Goal: Transaction & Acquisition: Book appointment/travel/reservation

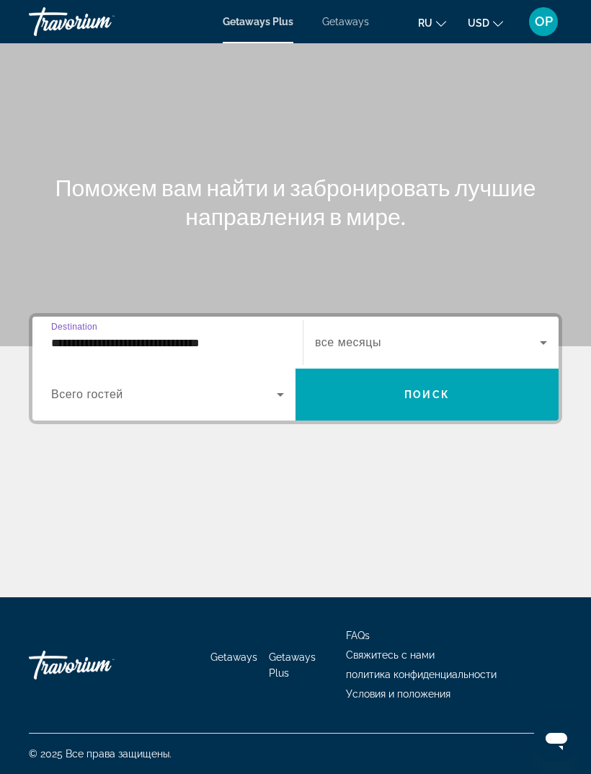
click at [74, 386] on span "Search widget" at bounding box center [164, 394] width 226 height 17
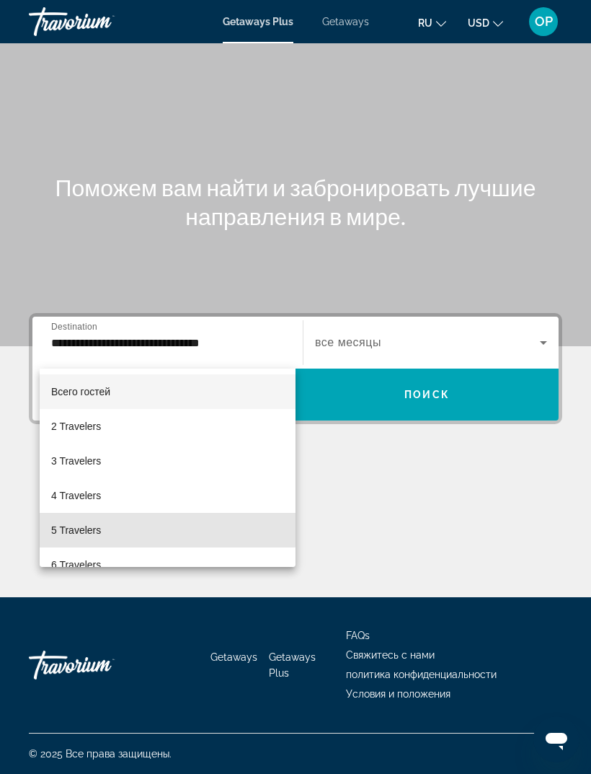
click at [80, 521] on span "5 Travelers" at bounding box center [76, 529] width 50 height 17
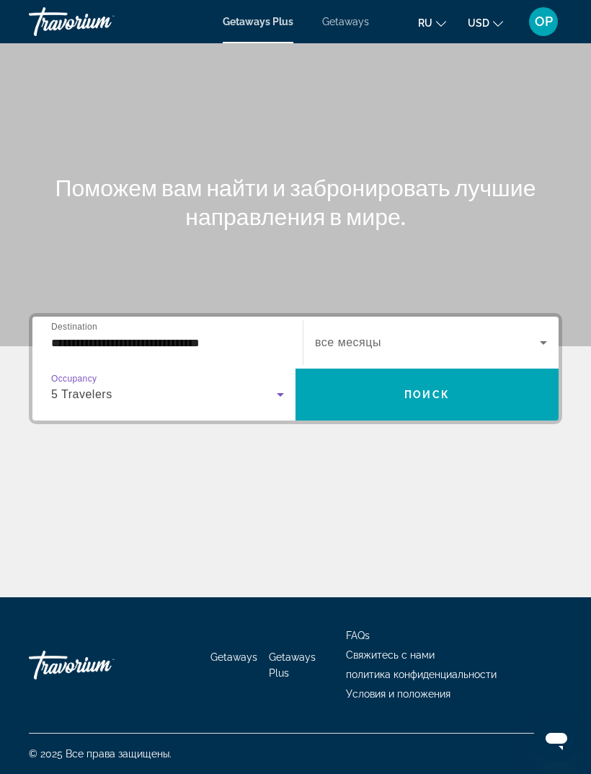
click at [534, 334] on span "Search widget" at bounding box center [427, 342] width 225 height 17
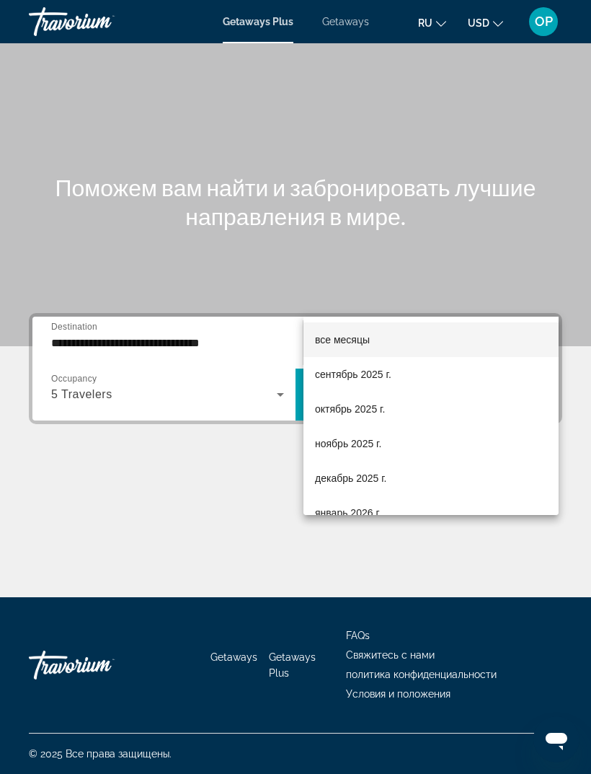
click at [338, 445] on span "ноябрь 2025 г." at bounding box center [348, 443] width 66 height 17
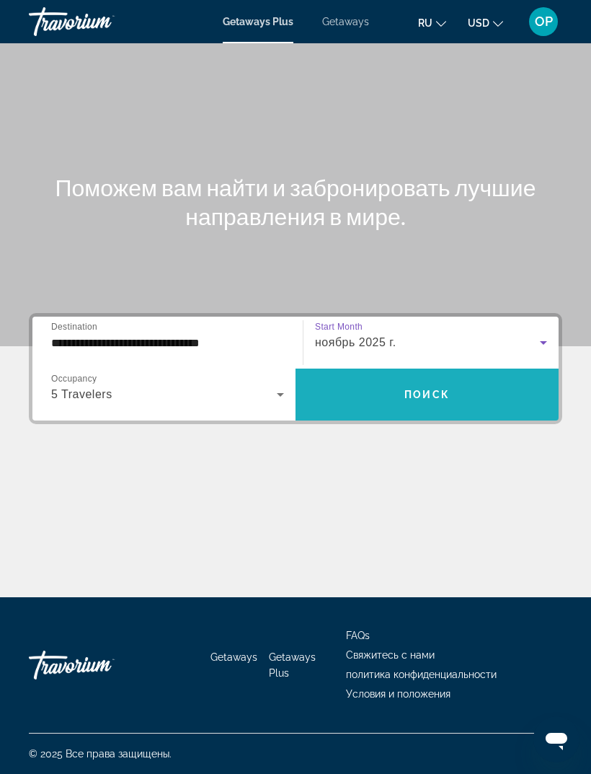
click at [437, 389] on span "Поиск" at bounding box center [427, 395] width 45 height 12
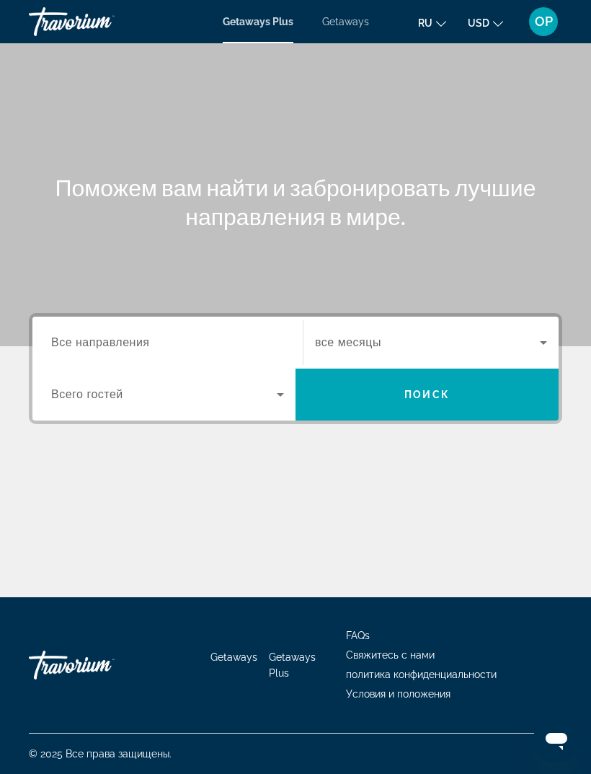
click at [83, 336] on span "Все направления" at bounding box center [100, 342] width 99 height 12
click at [83, 335] on input "Destination Все направления" at bounding box center [167, 343] width 233 height 17
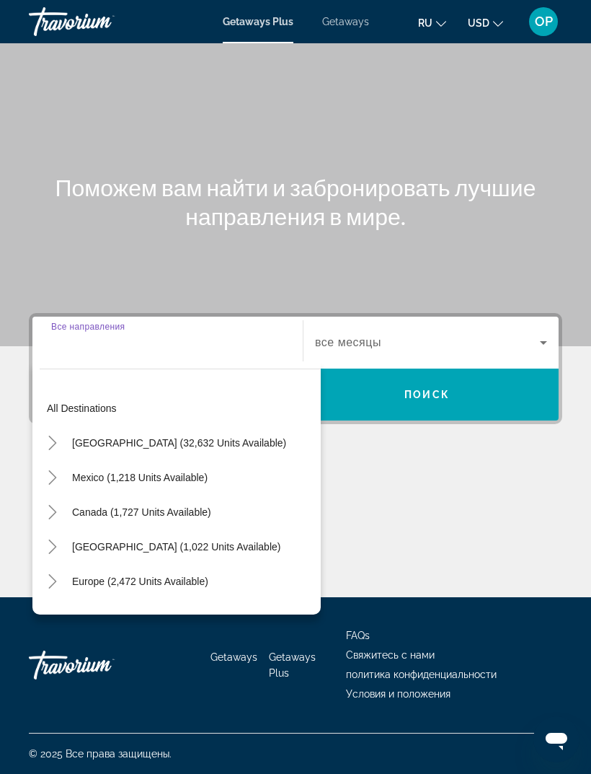
scroll to position [46, 0]
click at [108, 425] on span "Search widget" at bounding box center [179, 442] width 229 height 35
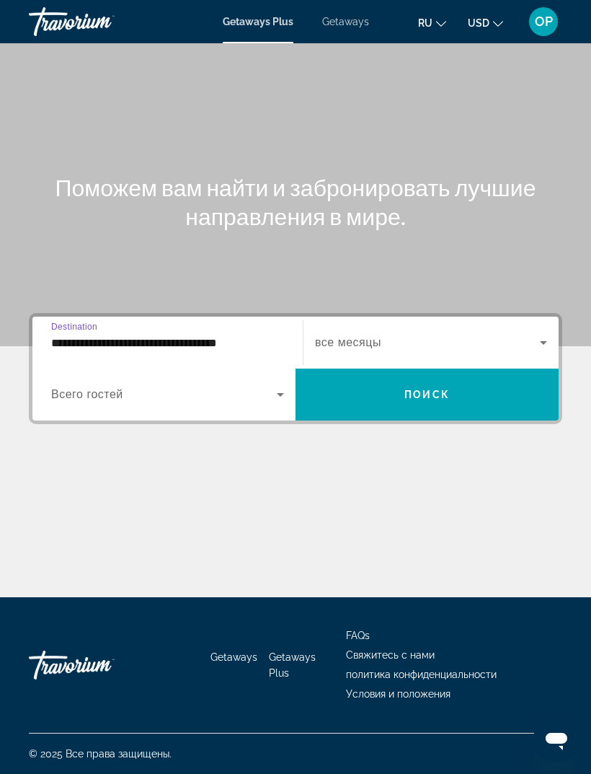
click at [85, 335] on input "**********" at bounding box center [167, 343] width 233 height 17
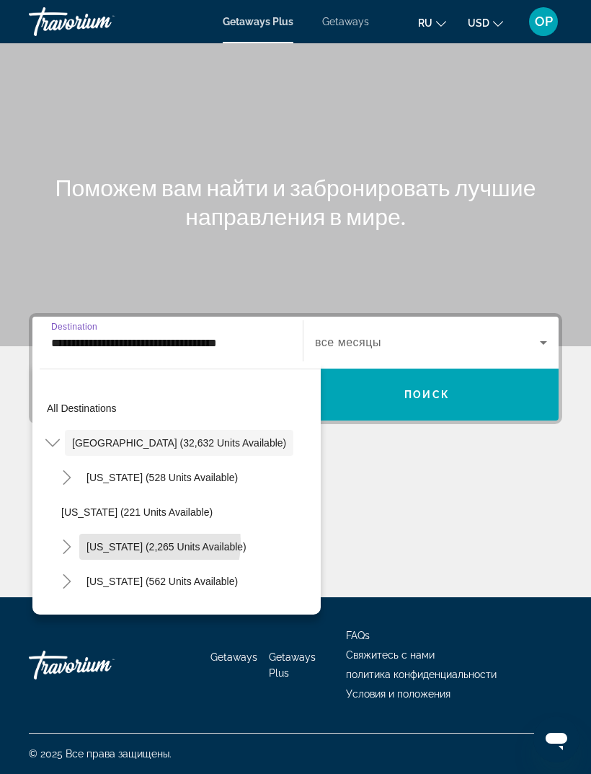
click at [119, 541] on span "[US_STATE] (2,265 units available)" at bounding box center [167, 547] width 160 height 12
type input "**********"
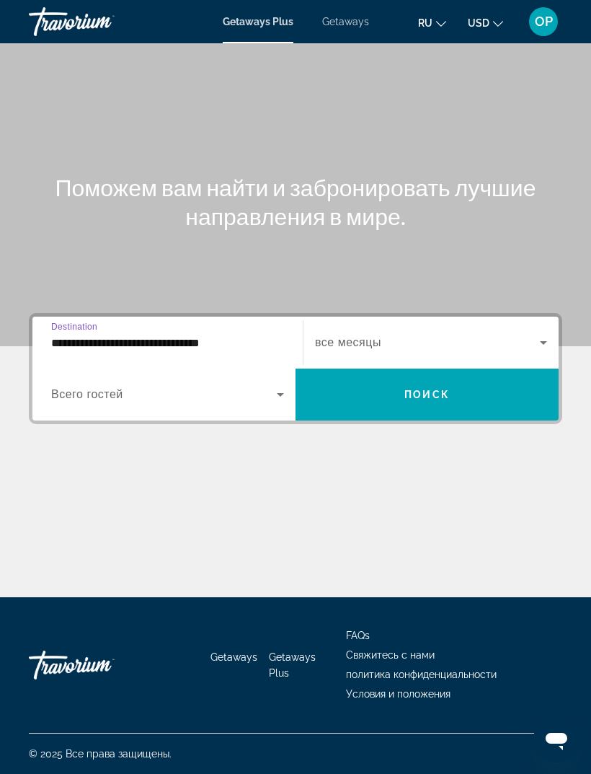
click at [84, 388] on span "Всего гостей" at bounding box center [87, 394] width 72 height 12
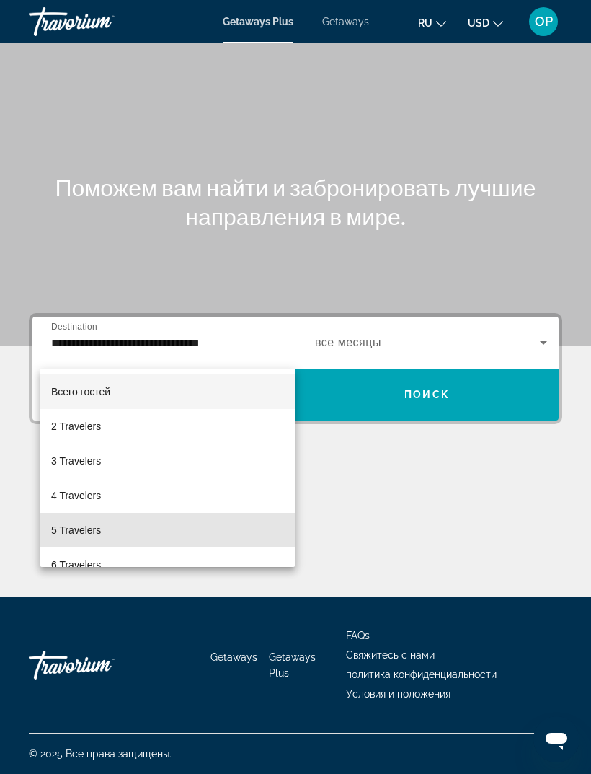
click at [79, 527] on span "5 Travelers" at bounding box center [76, 529] width 50 height 17
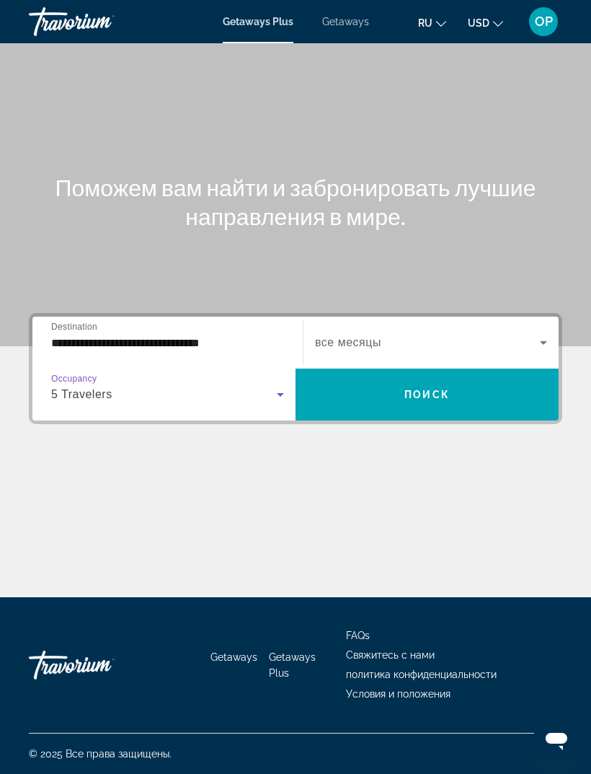
click at [531, 334] on span "Search widget" at bounding box center [427, 342] width 225 height 17
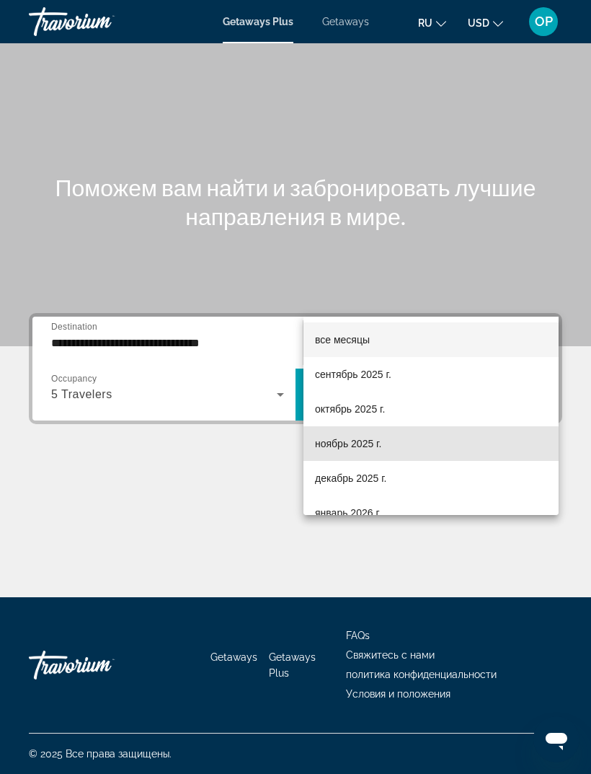
click at [331, 446] on span "ноябрь 2025 г." at bounding box center [348, 443] width 66 height 17
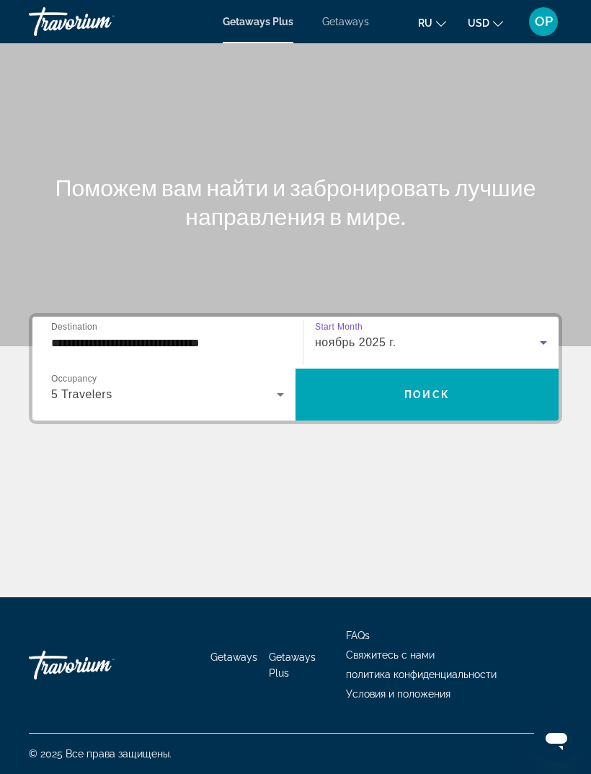
click at [403, 377] on span "Search widget" at bounding box center [427, 394] width 263 height 35
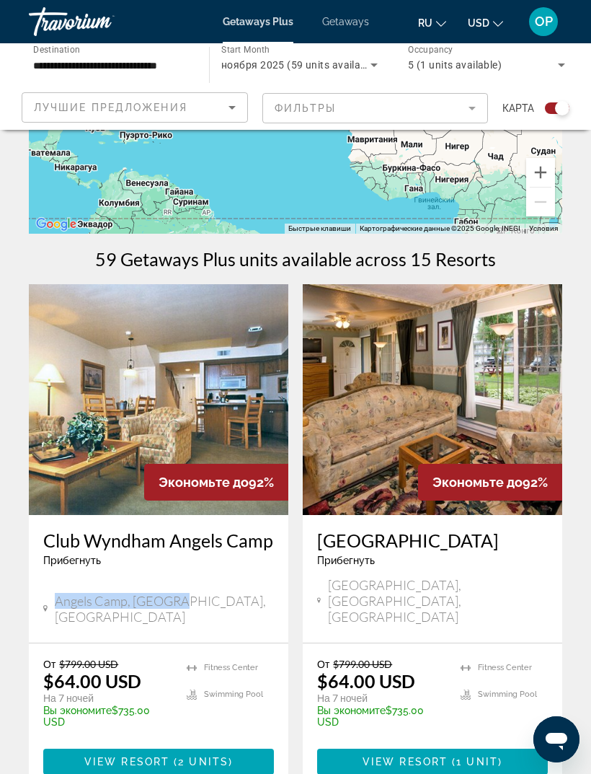
scroll to position [198, 0]
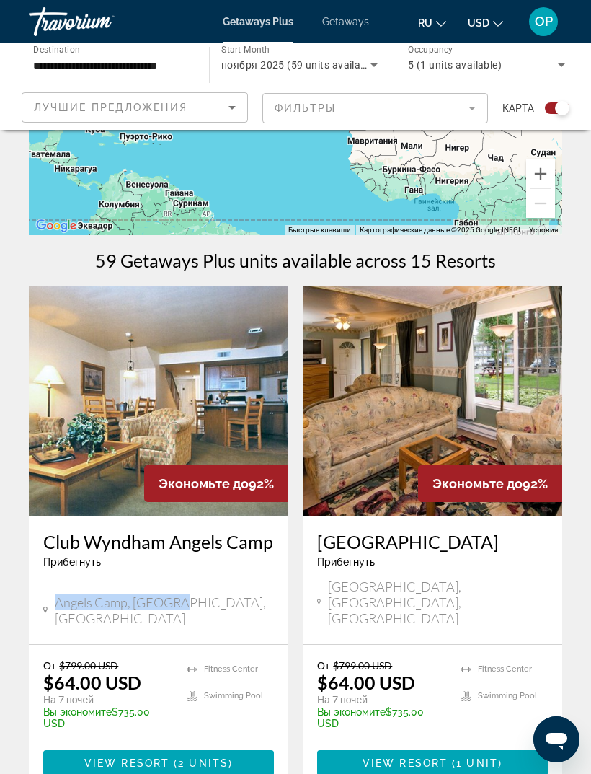
click at [102, 433] on img "Main content" at bounding box center [159, 401] width 260 height 231
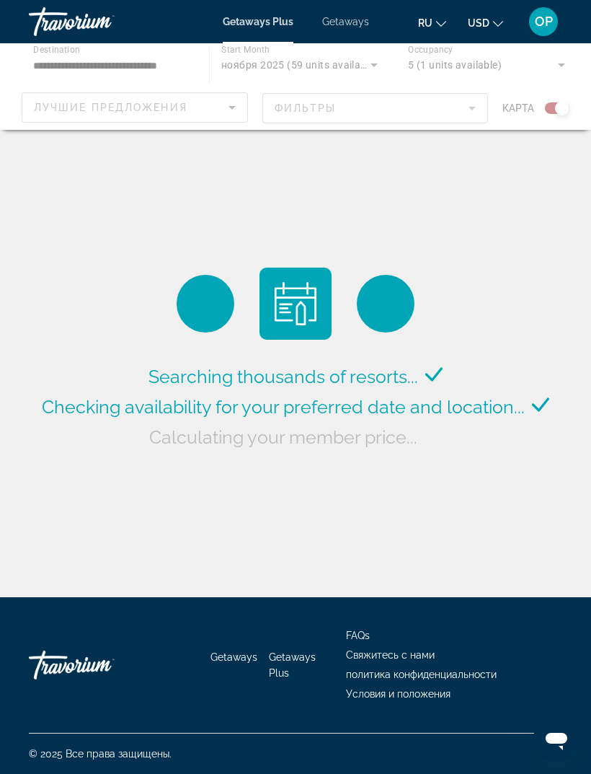
click at [338, 20] on span "Getaways" at bounding box center [345, 22] width 47 height 12
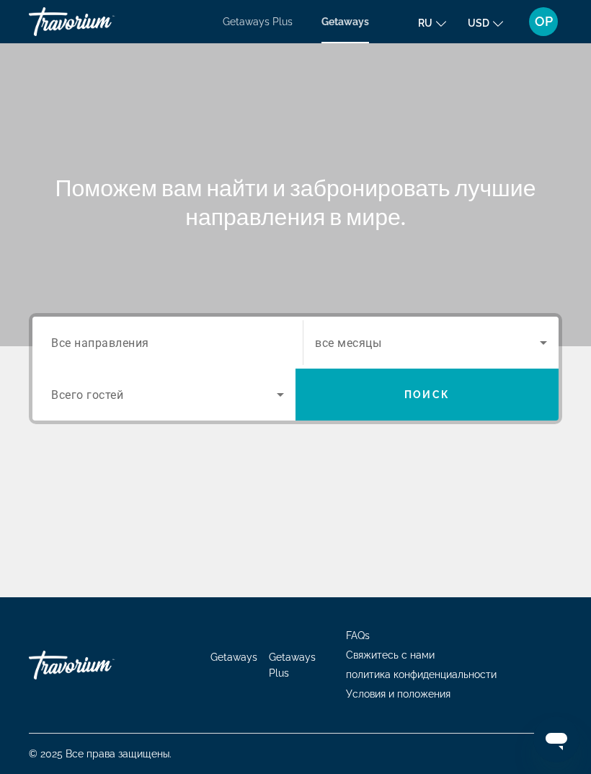
click at [92, 324] on div "Search widget" at bounding box center [167, 342] width 233 height 41
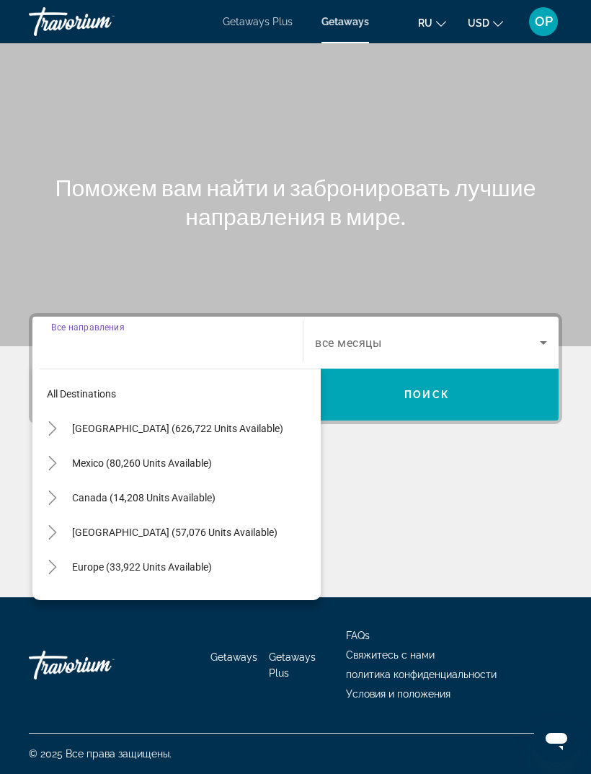
scroll to position [45, 0]
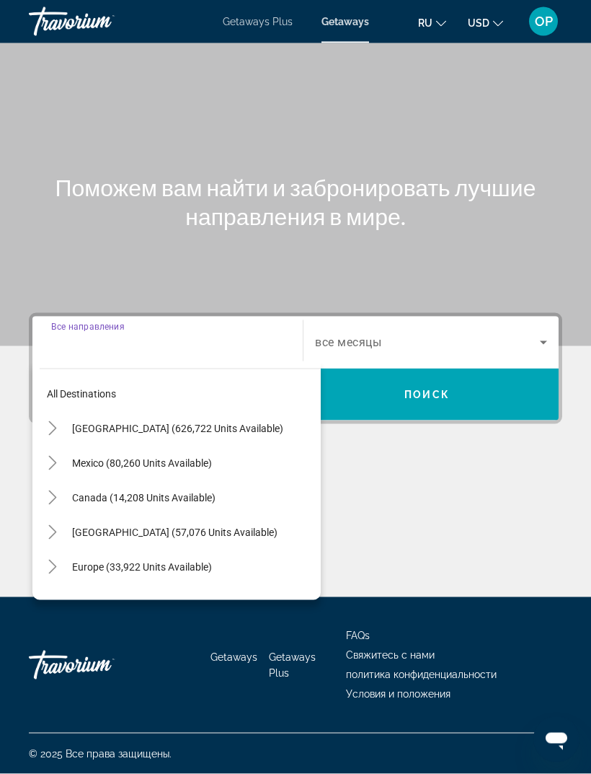
click at [87, 423] on span "United States (626,722 units available)" at bounding box center [177, 429] width 211 height 12
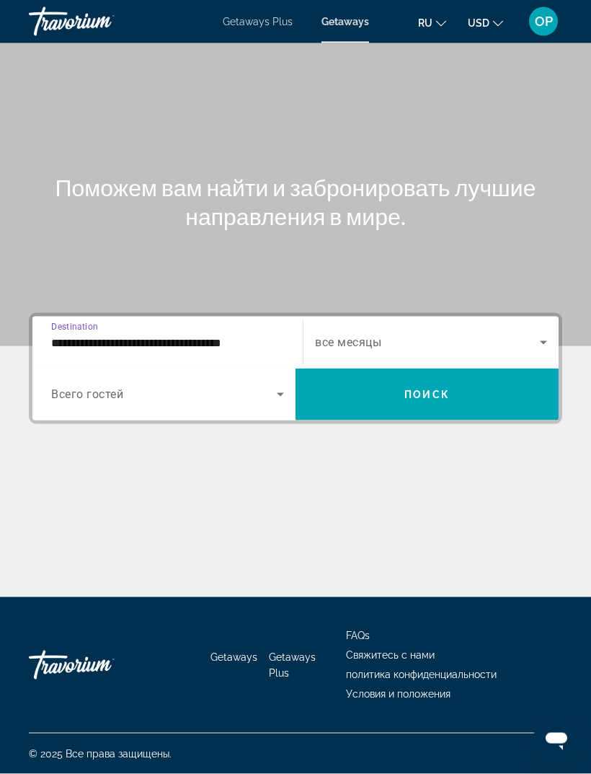
scroll to position [46, 0]
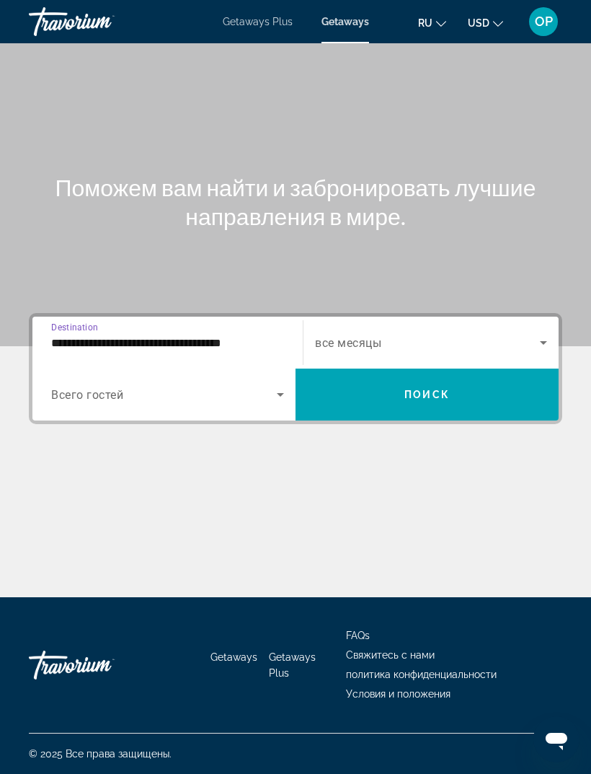
click at [81, 335] on input "**********" at bounding box center [167, 343] width 233 height 17
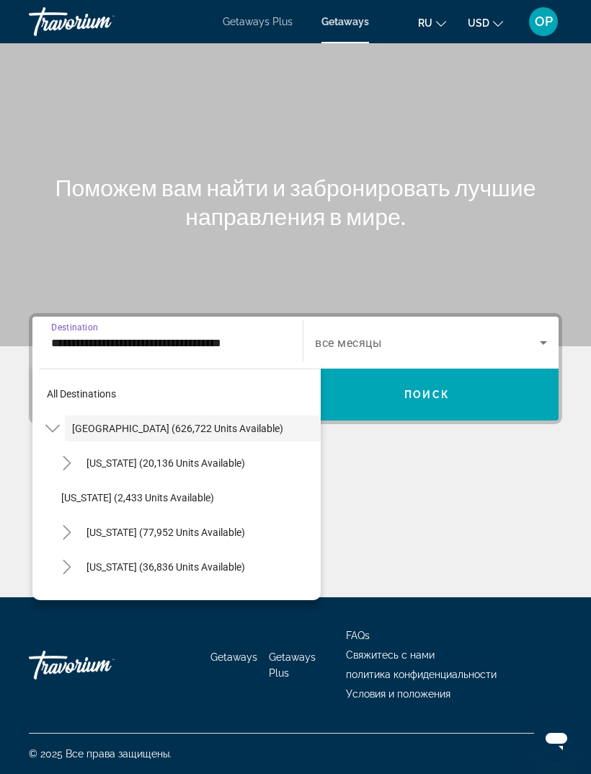
click at [118, 526] on span "California (77,952 units available)" at bounding box center [166, 532] width 159 height 12
type input "**********"
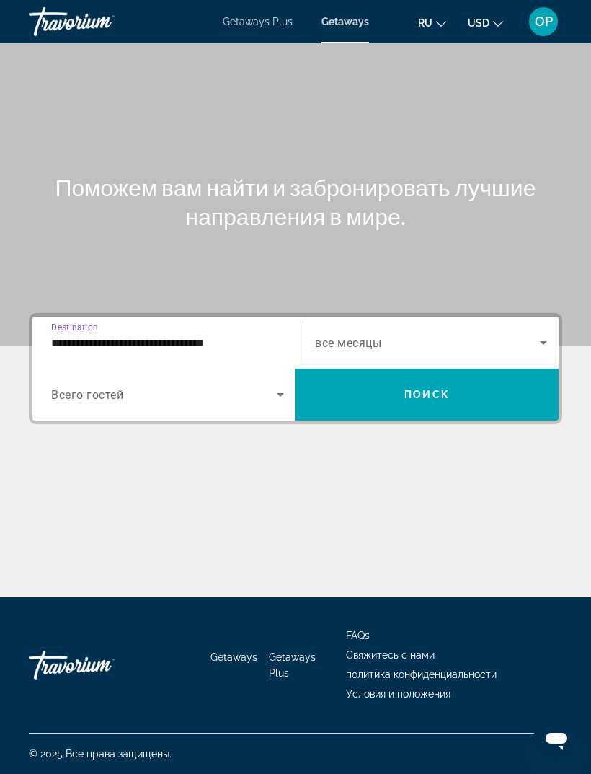
scroll to position [45, 0]
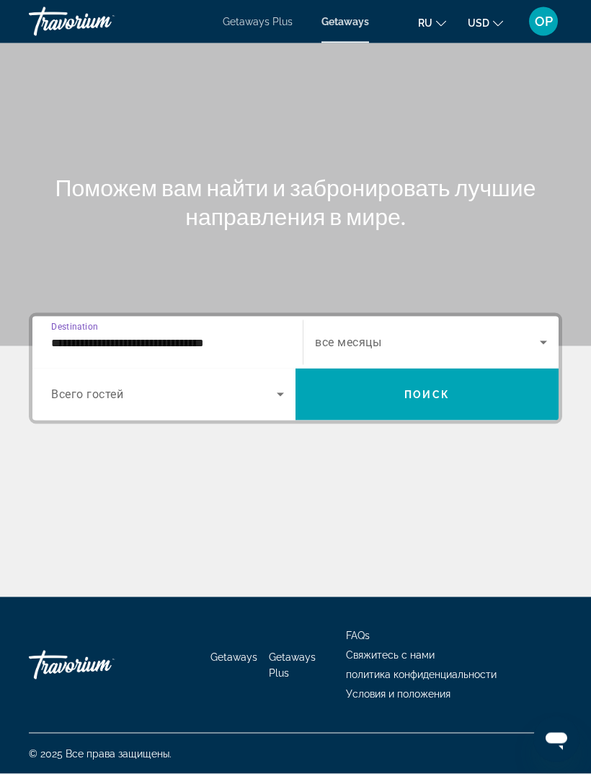
click at [68, 388] on span "Всего гостей" at bounding box center [87, 395] width 72 height 14
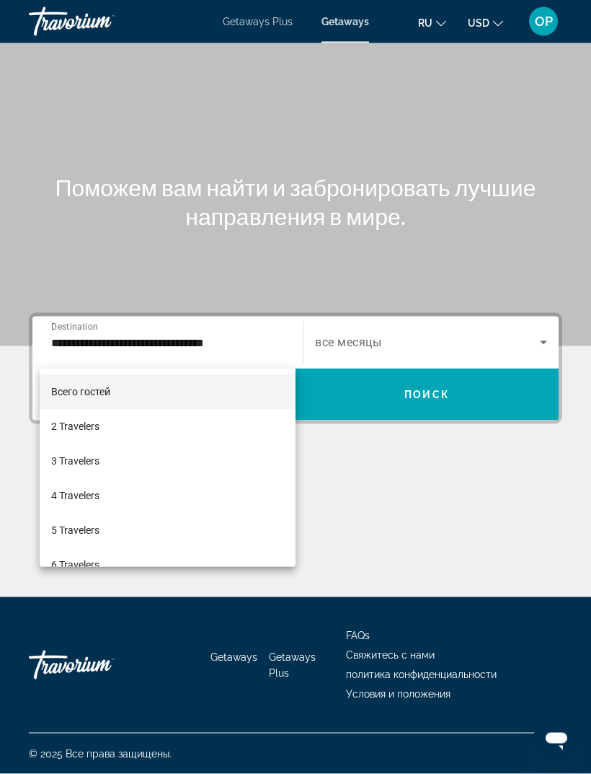
scroll to position [46, 0]
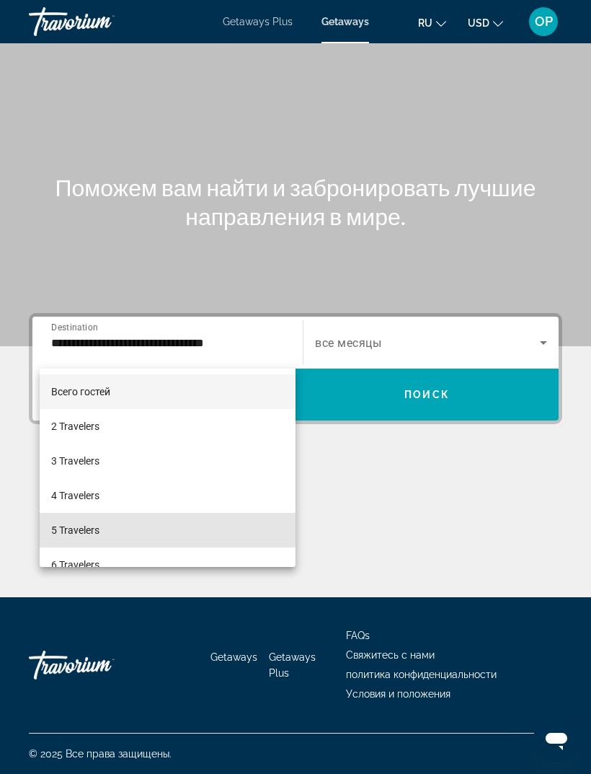
click at [73, 528] on span "5 Travelers" at bounding box center [75, 529] width 48 height 17
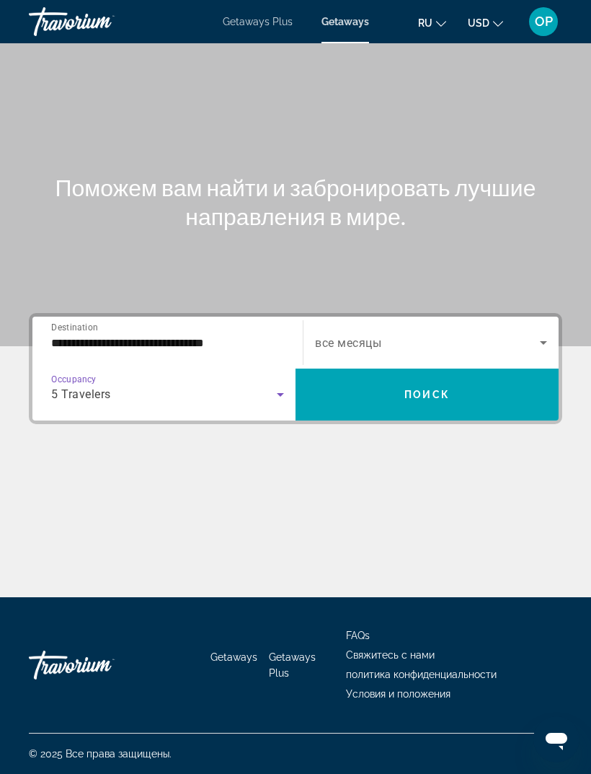
click at [531, 322] on div "Search widget" at bounding box center [431, 342] width 232 height 40
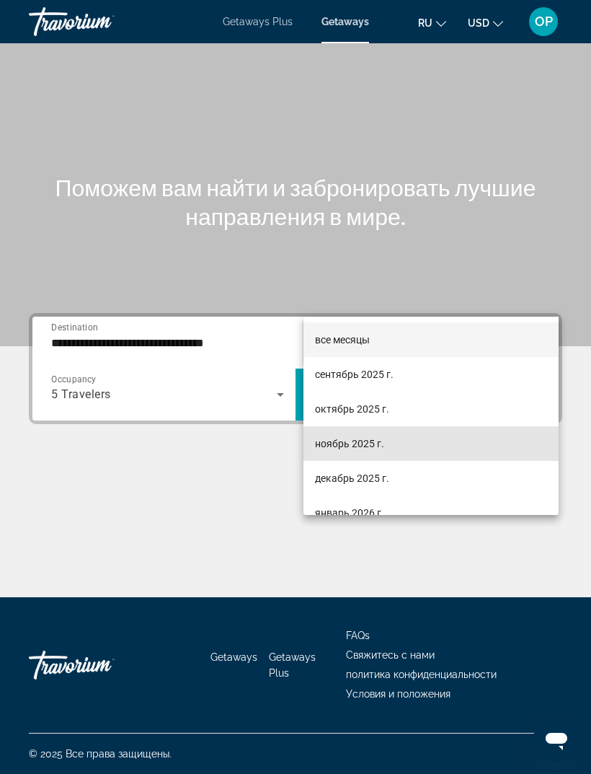
click at [343, 448] on span "ноябрь 2025 г." at bounding box center [349, 443] width 69 height 17
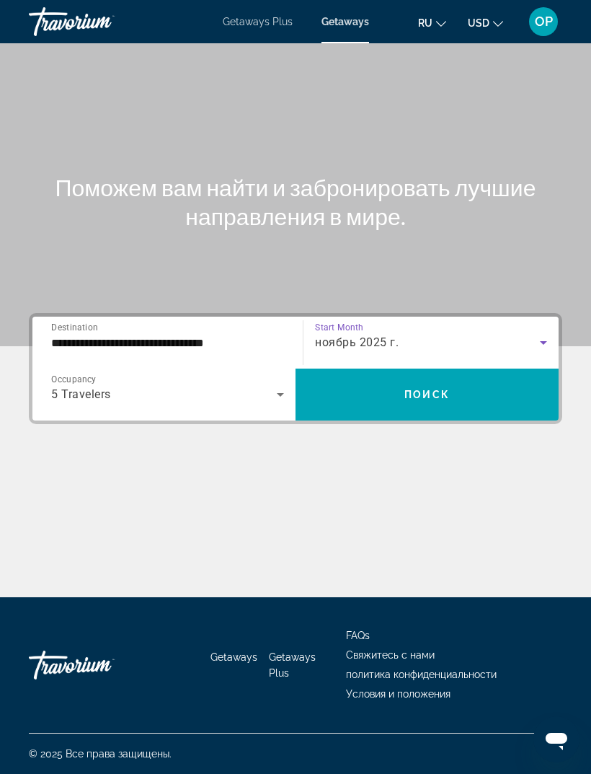
click at [421, 377] on span "Search widget" at bounding box center [427, 394] width 263 height 35
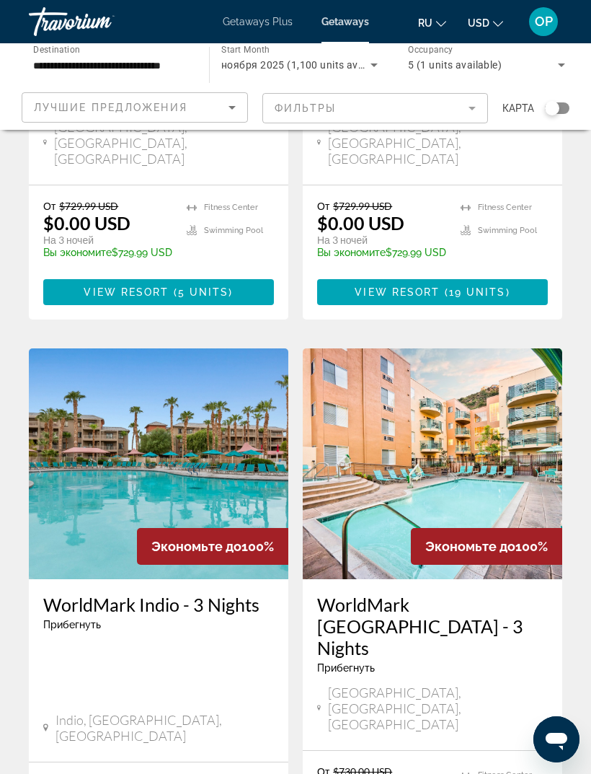
scroll to position [2781, 0]
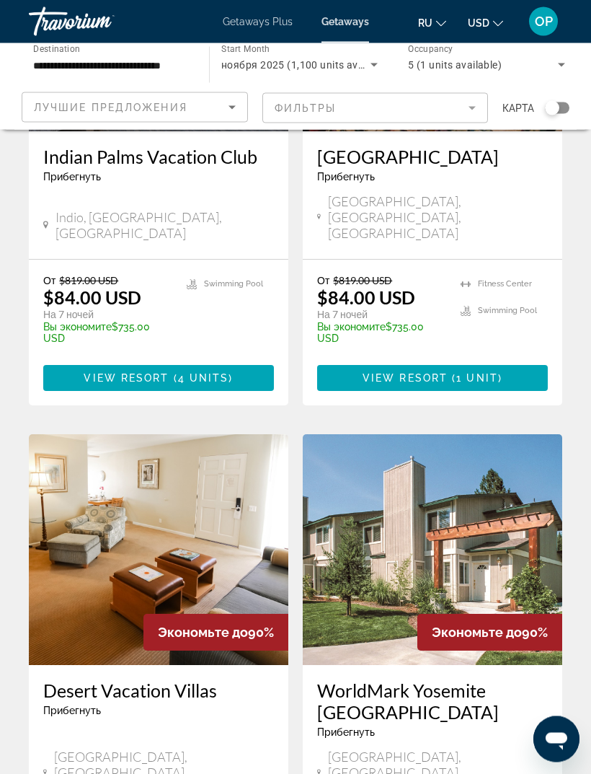
scroll to position [2738, 0]
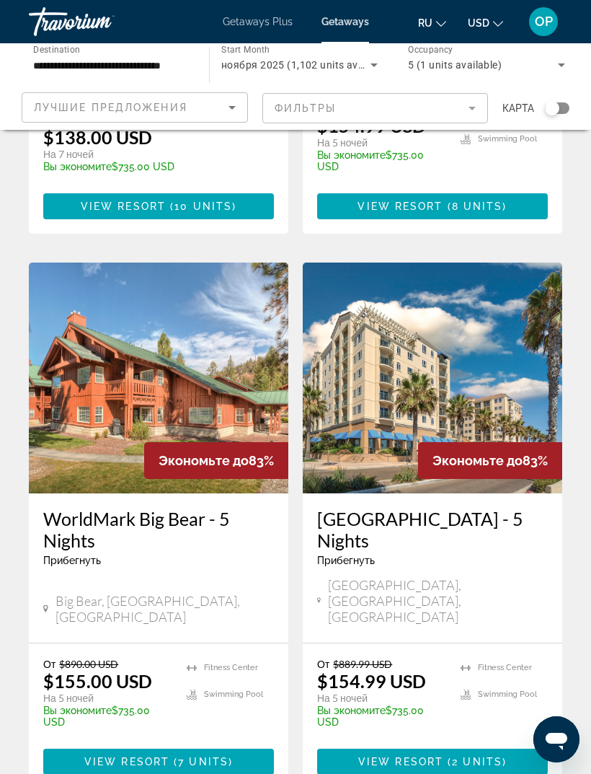
scroll to position [2715, 0]
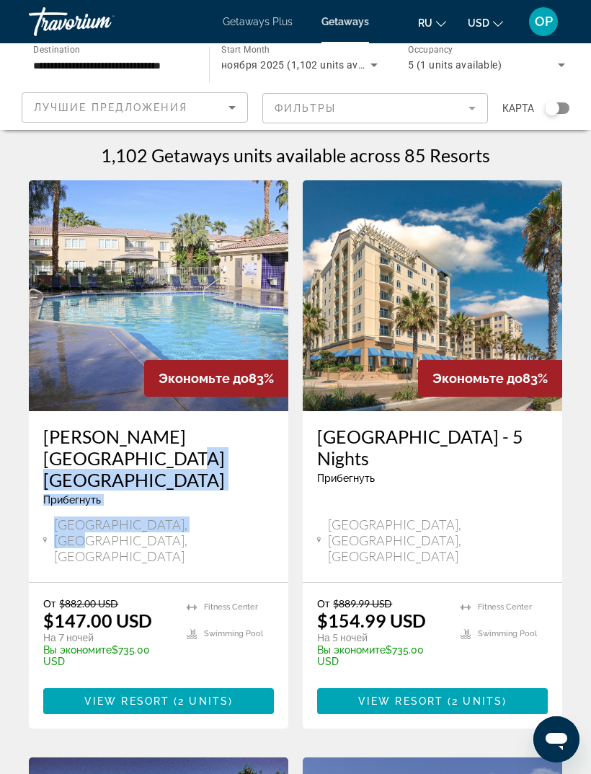
click at [53, 317] on img "Main content" at bounding box center [159, 295] width 260 height 231
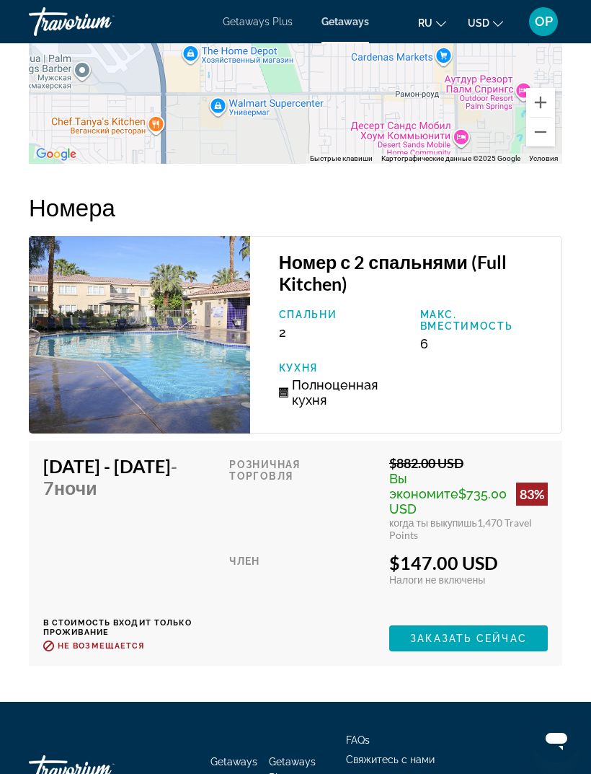
scroll to position [2805, 0]
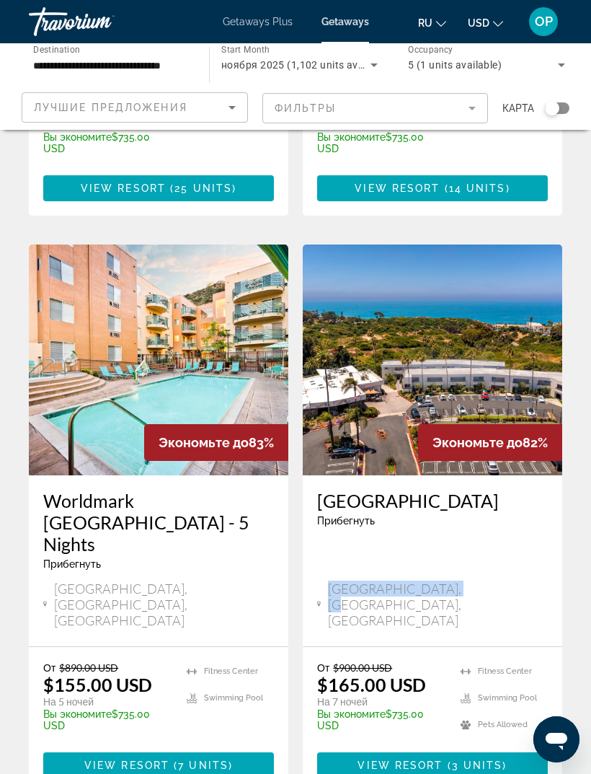
scroll to position [1108, 0]
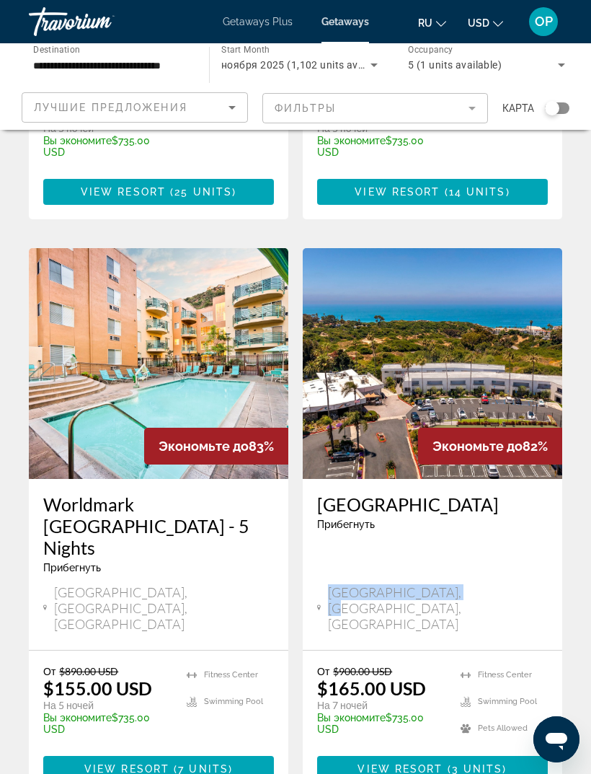
click at [411, 763] on span "View Resort" at bounding box center [400, 769] width 85 height 12
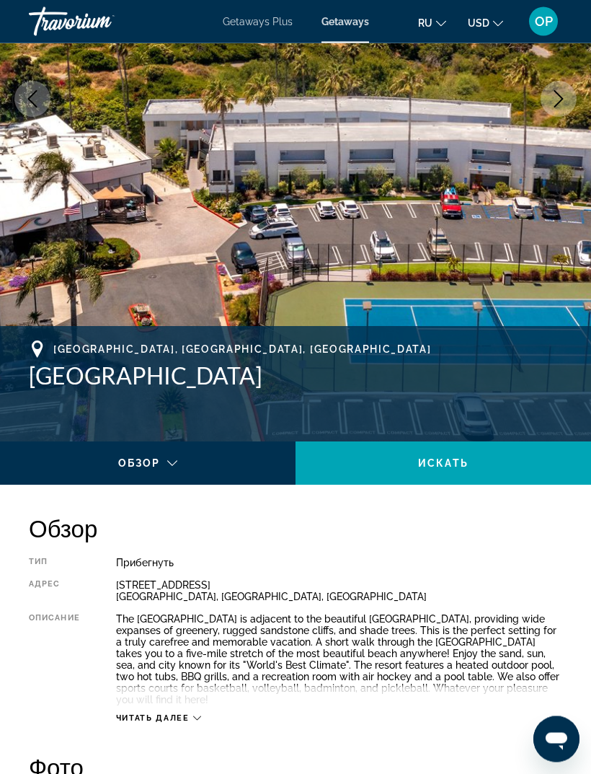
scroll to position [286, 0]
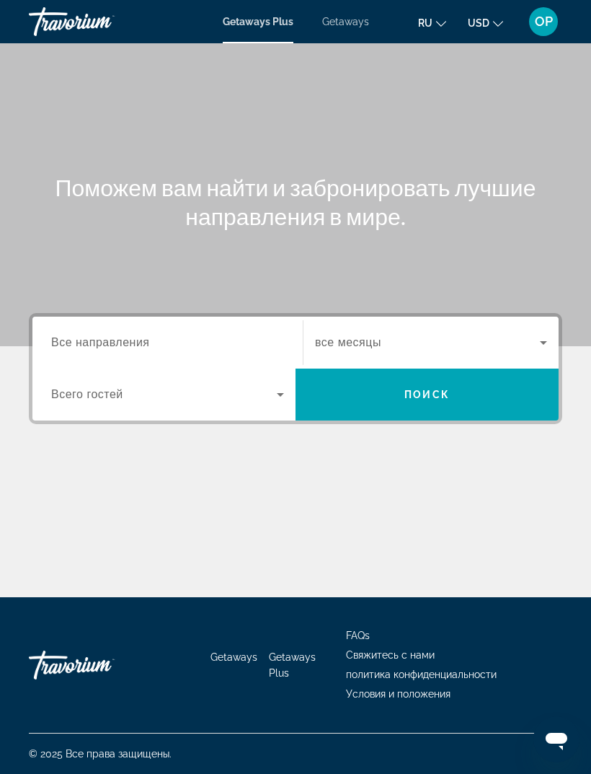
click at [95, 337] on span "Все направления" at bounding box center [100, 342] width 99 height 12
click at [95, 337] on input "Destination Все направления" at bounding box center [167, 343] width 233 height 17
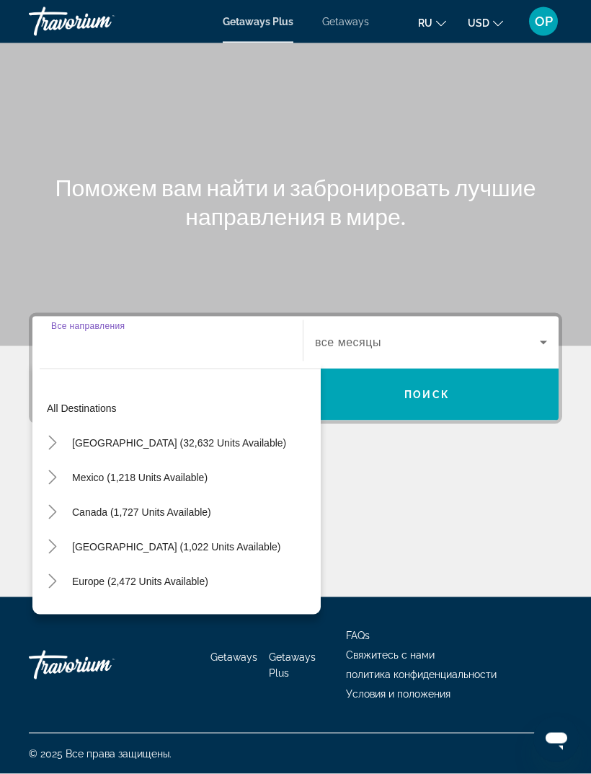
scroll to position [46, 0]
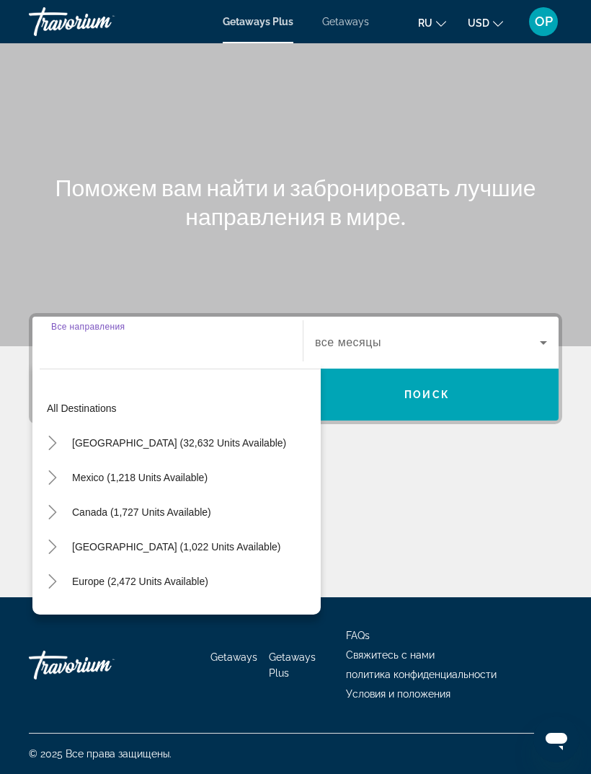
click at [93, 437] on span "[GEOGRAPHIC_DATA] (32,632 units available)" at bounding box center [179, 443] width 214 height 12
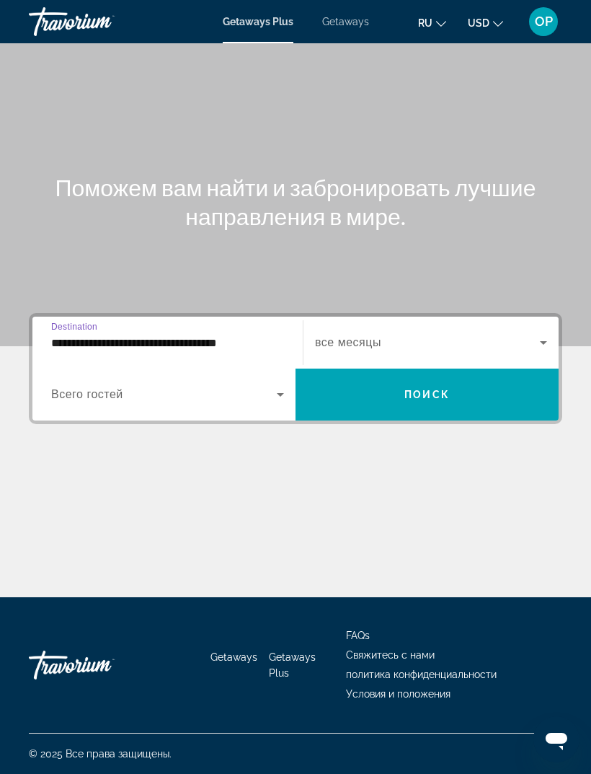
click at [79, 335] on input "**********" at bounding box center [167, 343] width 233 height 17
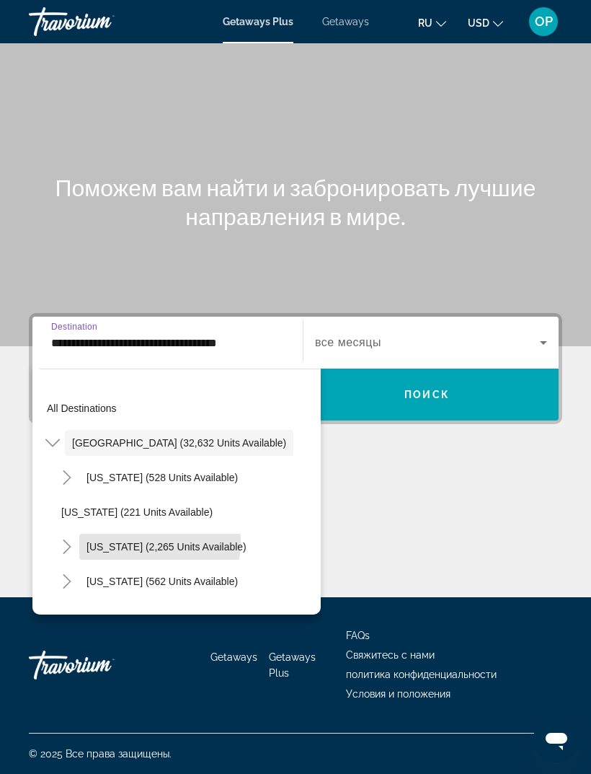
click at [118, 541] on span "[US_STATE] (2,265 units available)" at bounding box center [167, 547] width 160 height 12
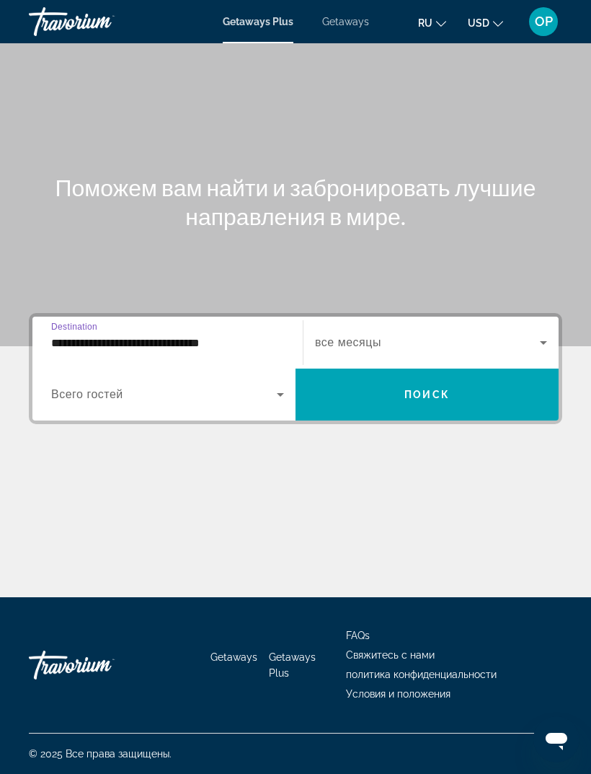
click at [81, 335] on input "**********" at bounding box center [167, 343] width 233 height 17
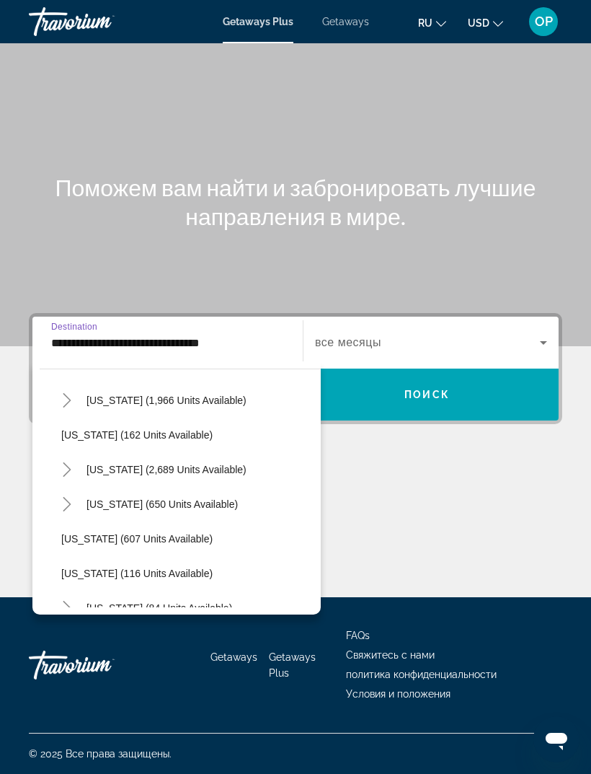
scroll to position [943, 0]
click at [118, 463] on span "[US_STATE] (2,689 units available)" at bounding box center [167, 469] width 160 height 12
type input "**********"
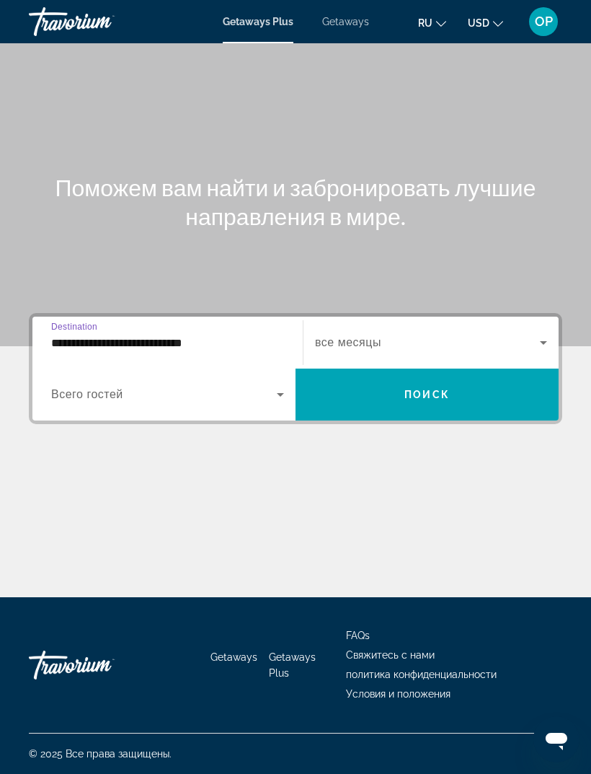
click at [85, 388] on span "Всего гостей" at bounding box center [87, 394] width 72 height 12
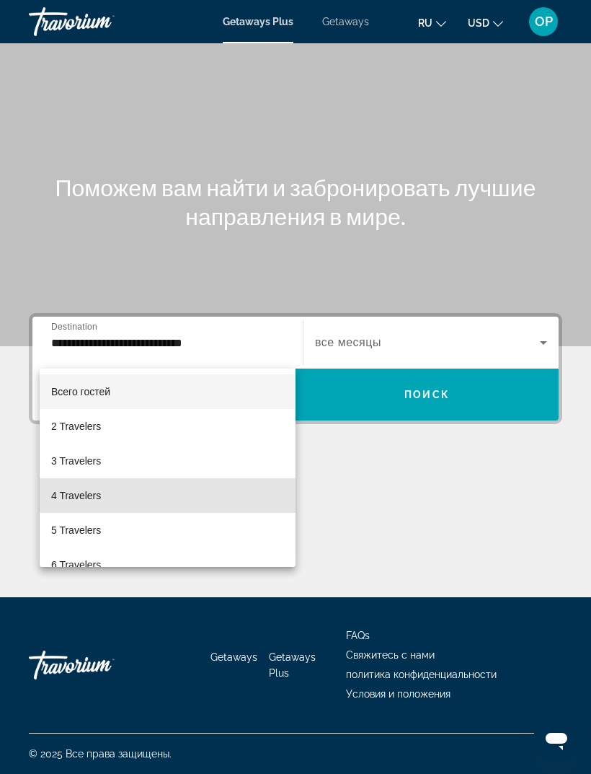
click at [79, 497] on span "4 Travelers" at bounding box center [76, 495] width 50 height 17
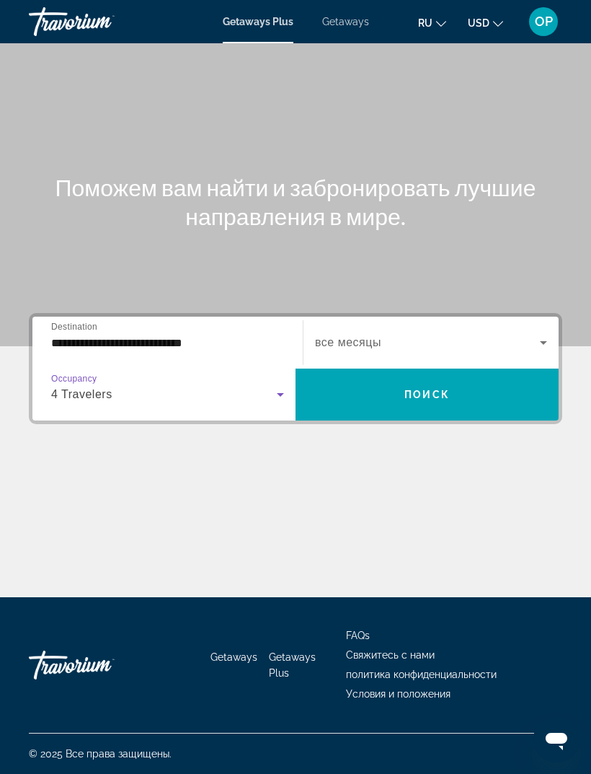
click at [536, 334] on icon "Search widget" at bounding box center [543, 342] width 17 height 17
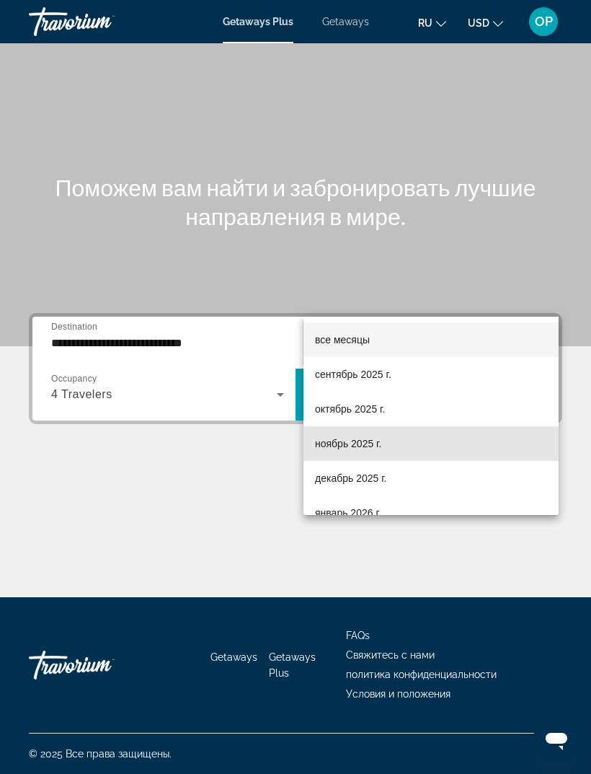
click at [340, 444] on span "ноябрь 2025 г." at bounding box center [348, 443] width 66 height 17
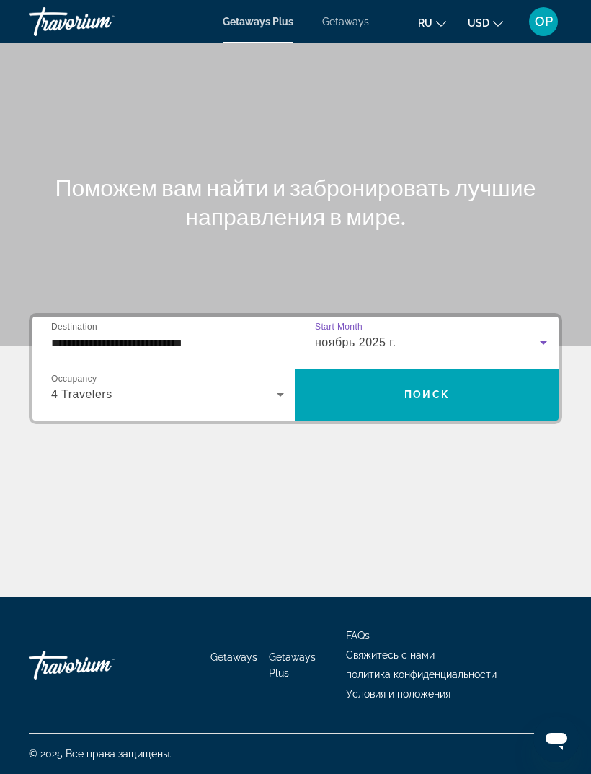
click at [425, 389] on span "Поиск" at bounding box center [427, 395] width 45 height 12
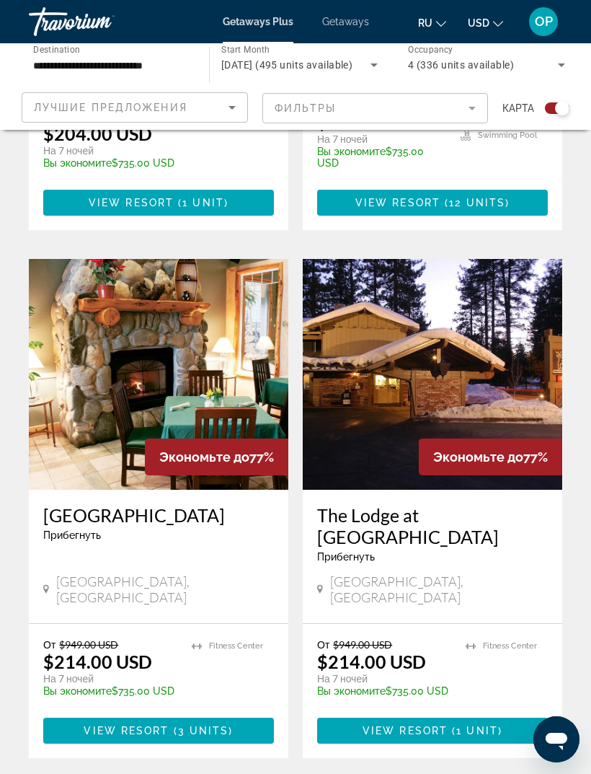
scroll to position [2962, 0]
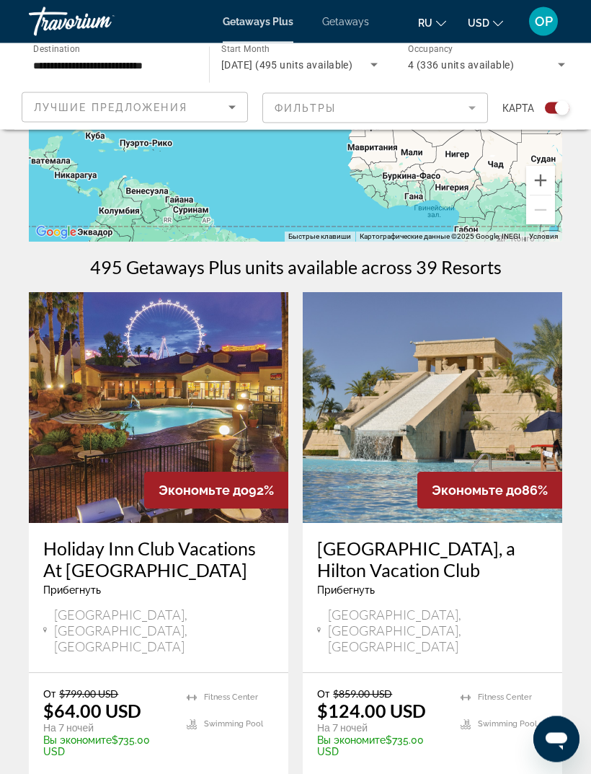
click at [115, 415] on img "Main content" at bounding box center [159, 408] width 260 height 231
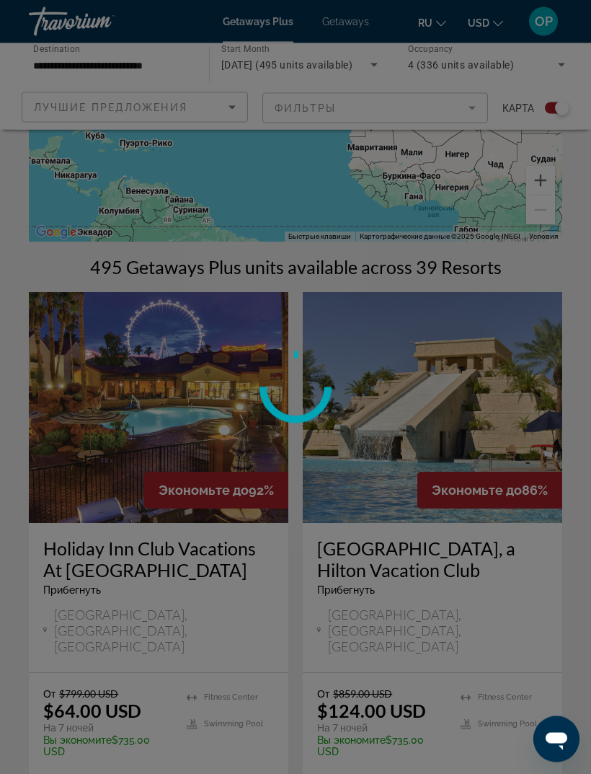
scroll to position [191, 0]
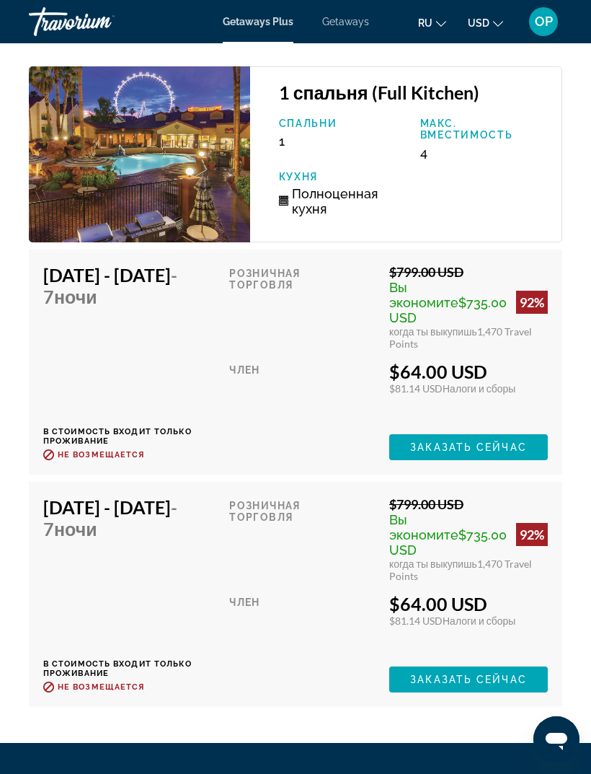
scroll to position [4150, 0]
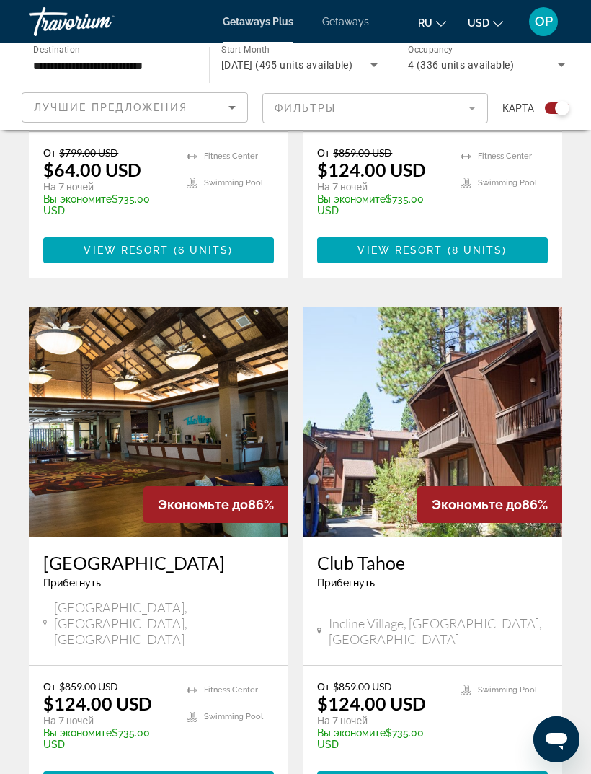
scroll to position [731, 0]
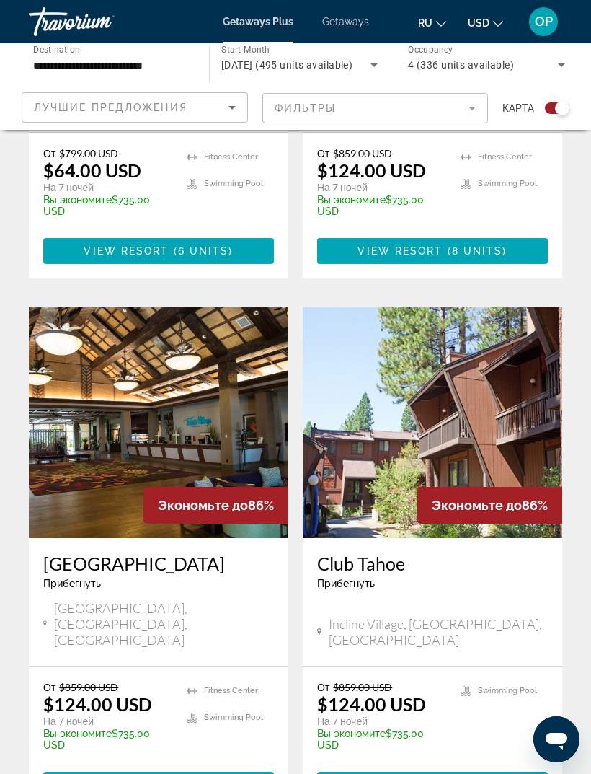
click at [118, 415] on img "Main content" at bounding box center [159, 422] width 260 height 231
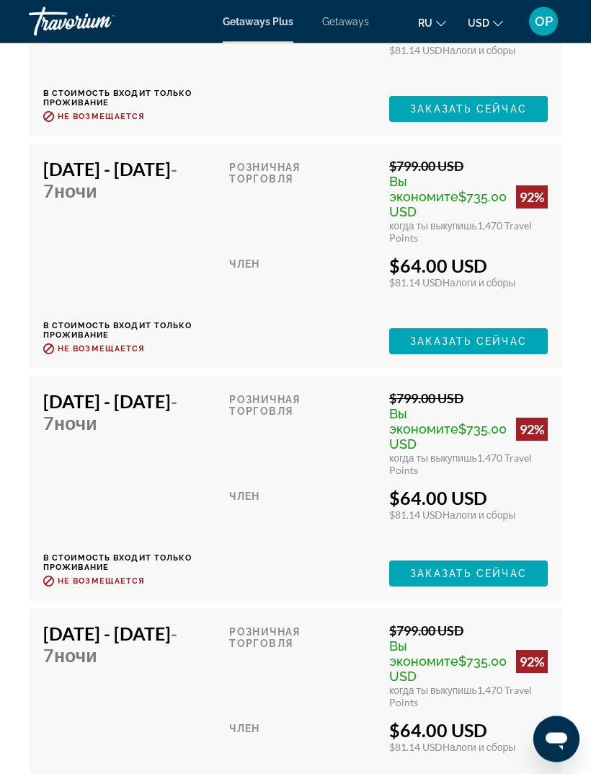
scroll to position [5011, 0]
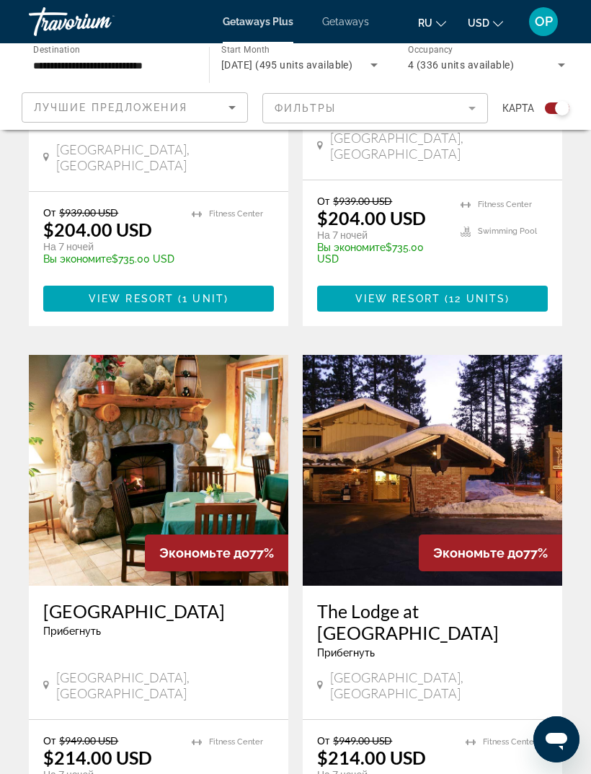
scroll to position [2962, 0]
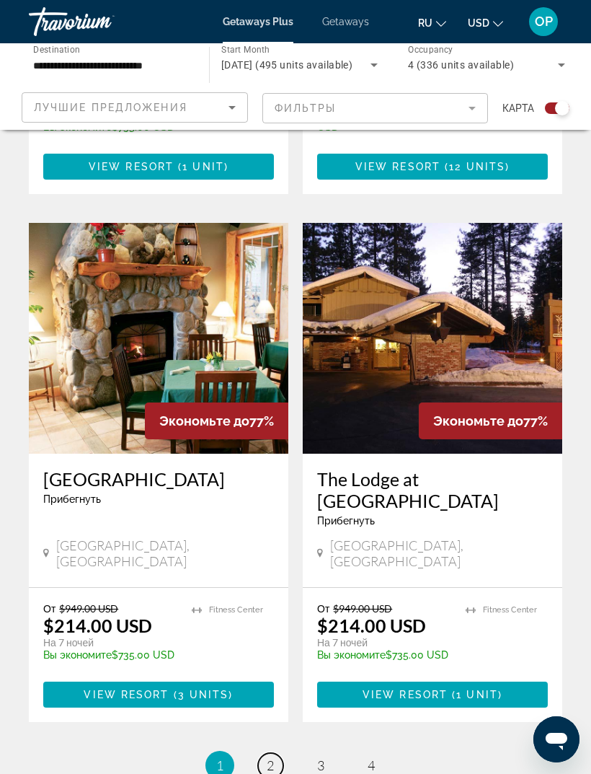
click at [275, 753] on link "page 2" at bounding box center [270, 765] width 25 height 25
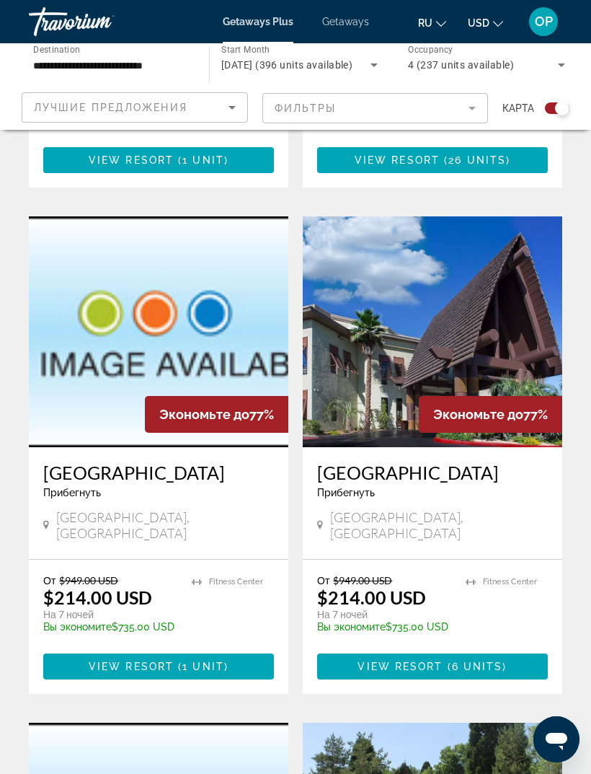
scroll to position [2313, 0]
click at [402, 332] on img "Main content" at bounding box center [433, 332] width 260 height 231
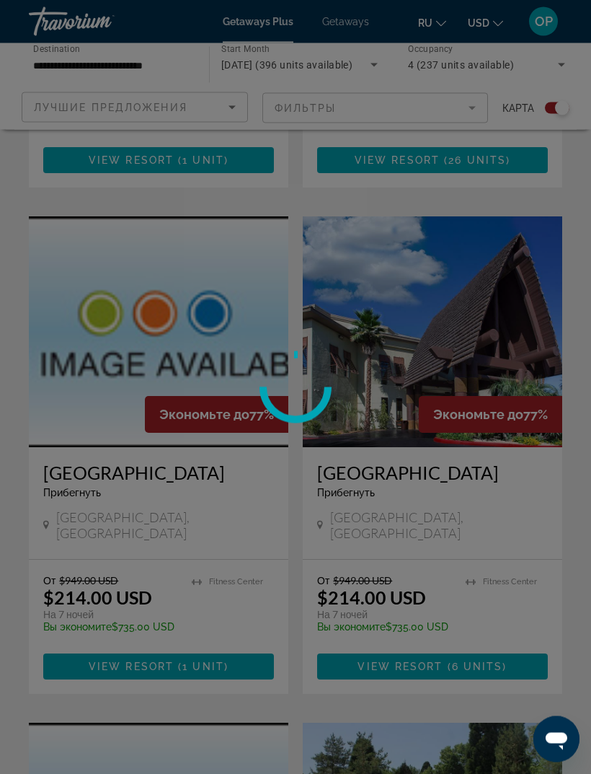
scroll to position [2314, 0]
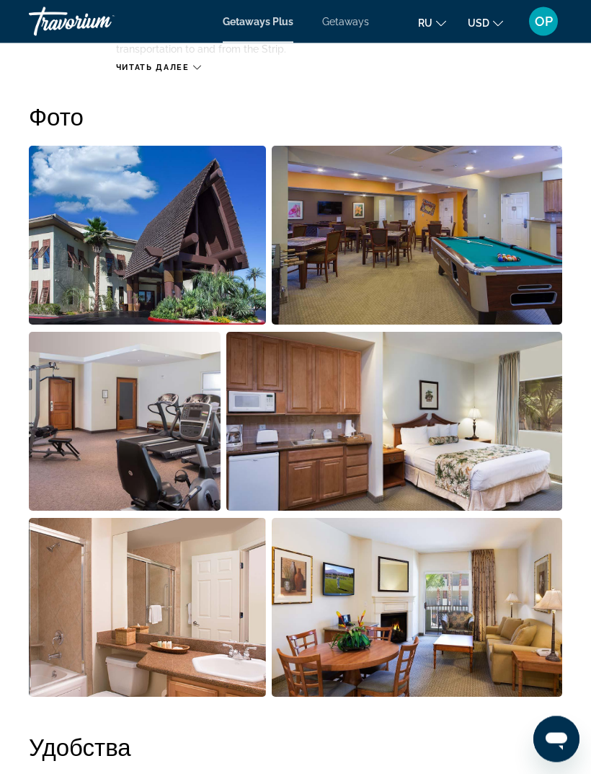
scroll to position [939, 0]
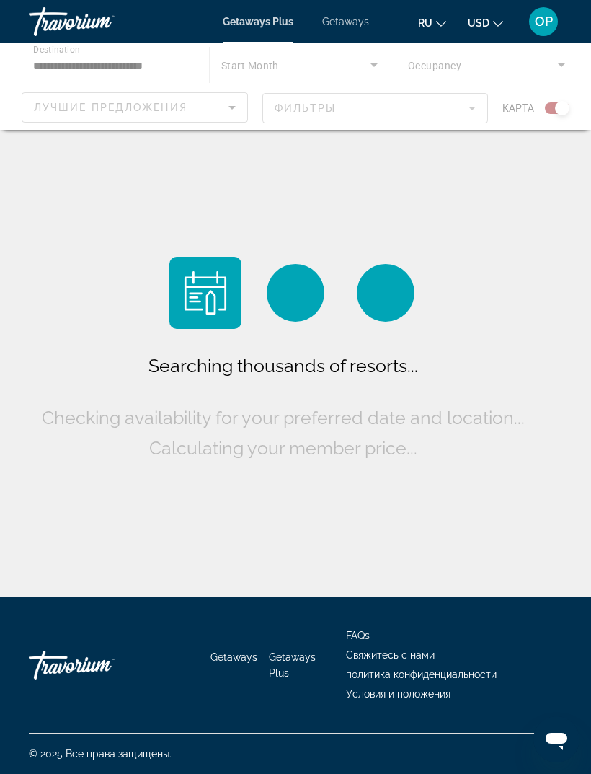
scroll to position [46, 0]
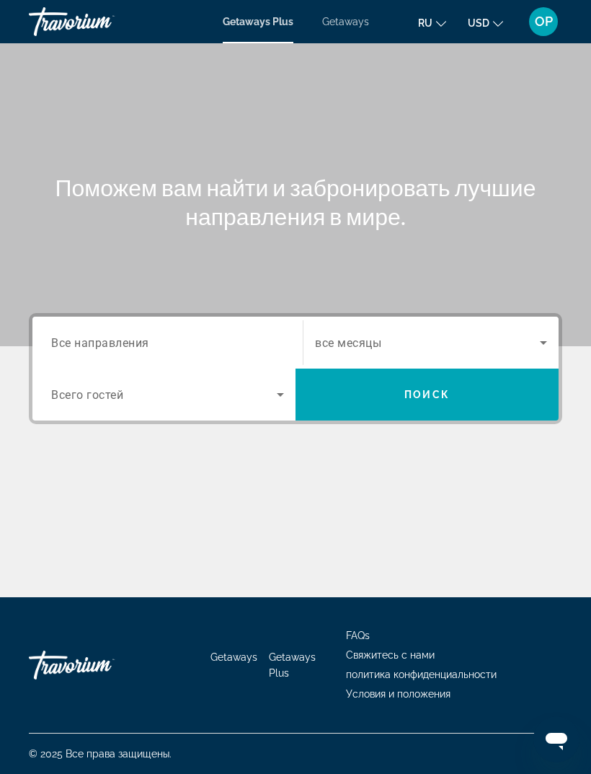
click at [88, 343] on span "Все направления" at bounding box center [100, 342] width 98 height 14
click at [88, 343] on input "Destination Все направления" at bounding box center [167, 343] width 233 height 17
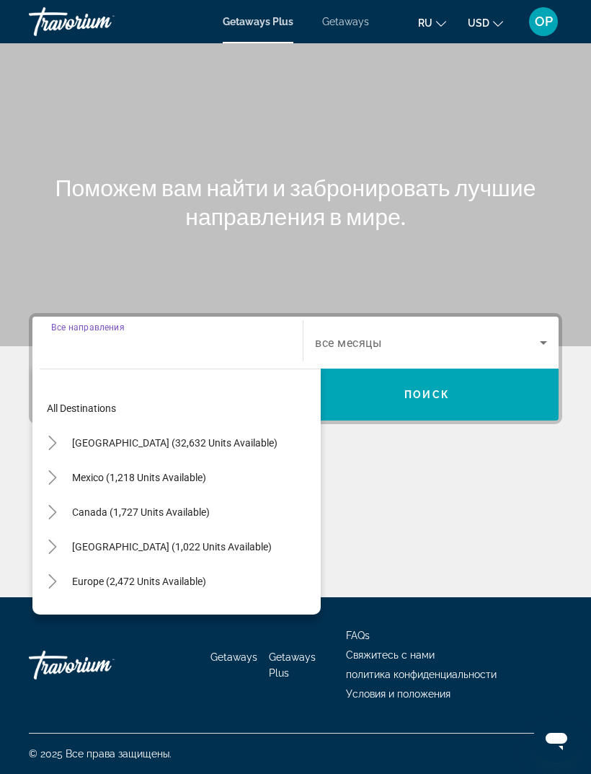
scroll to position [46, 0]
click at [103, 437] on span "[GEOGRAPHIC_DATA] (32,632 units available)" at bounding box center [175, 443] width 206 height 12
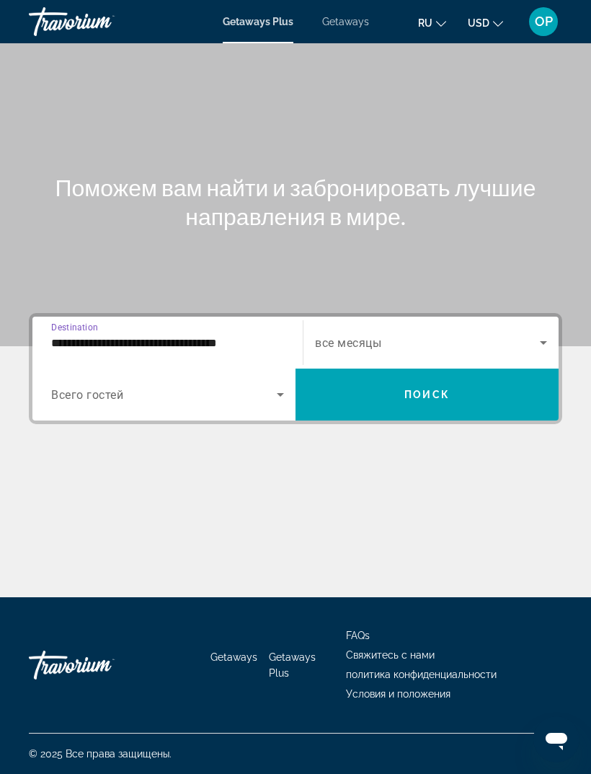
click at [89, 335] on input "**********" at bounding box center [167, 343] width 233 height 17
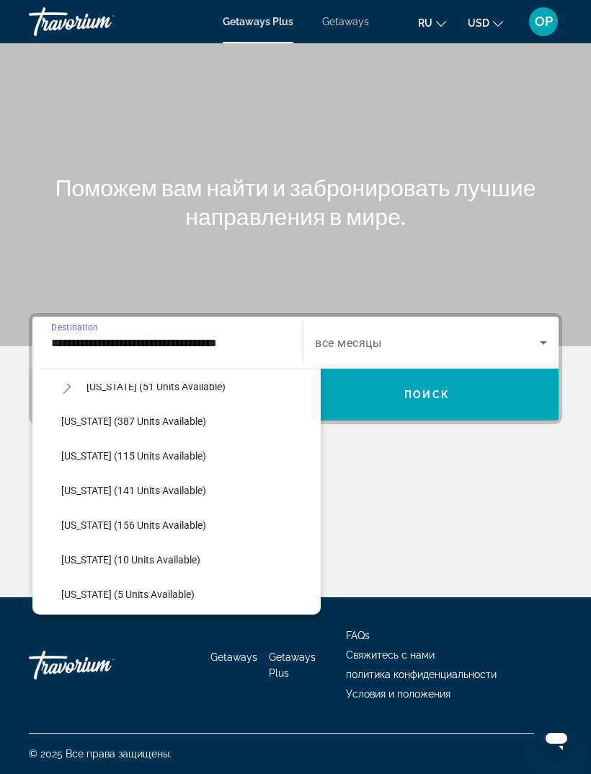
scroll to position [334, 0]
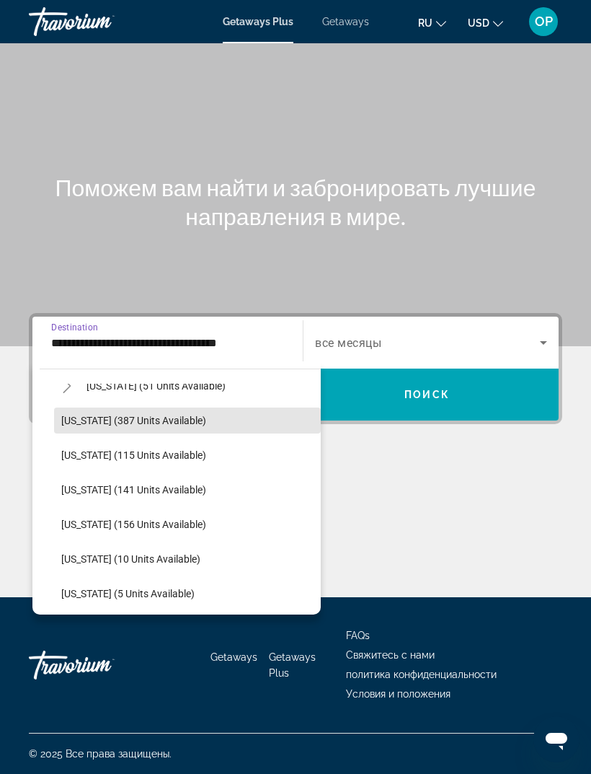
click at [107, 415] on span "[US_STATE] (387 units available)" at bounding box center [133, 421] width 145 height 12
type input "**********"
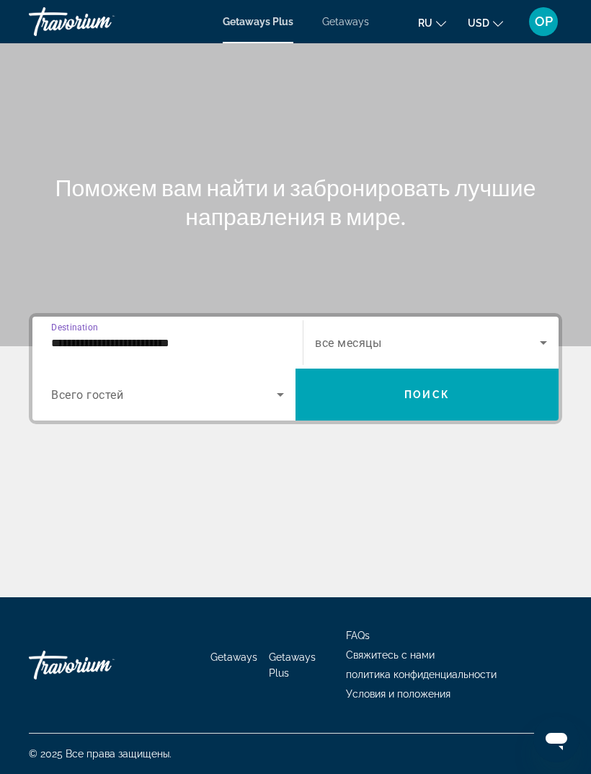
click at [81, 386] on span "Search widget" at bounding box center [164, 394] width 226 height 17
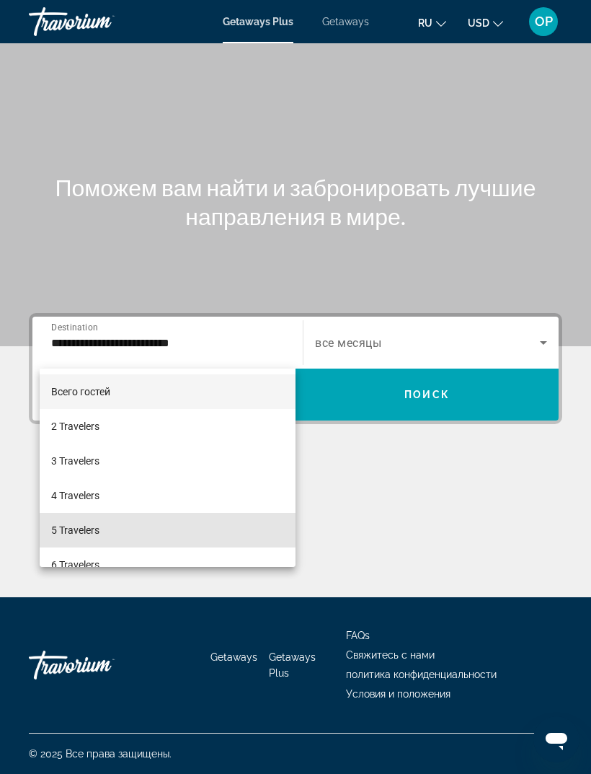
click at [79, 529] on span "5 Travelers" at bounding box center [75, 529] width 48 height 17
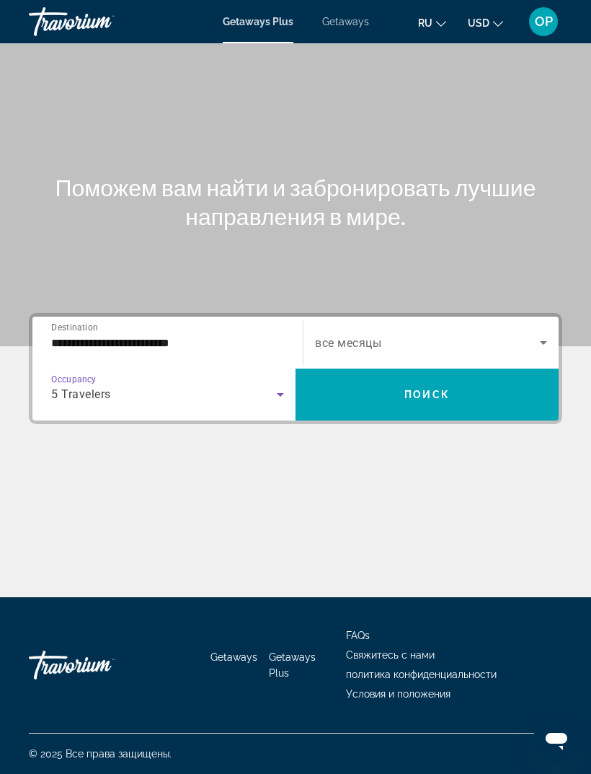
click at [473, 334] on span "Search widget" at bounding box center [427, 342] width 225 height 17
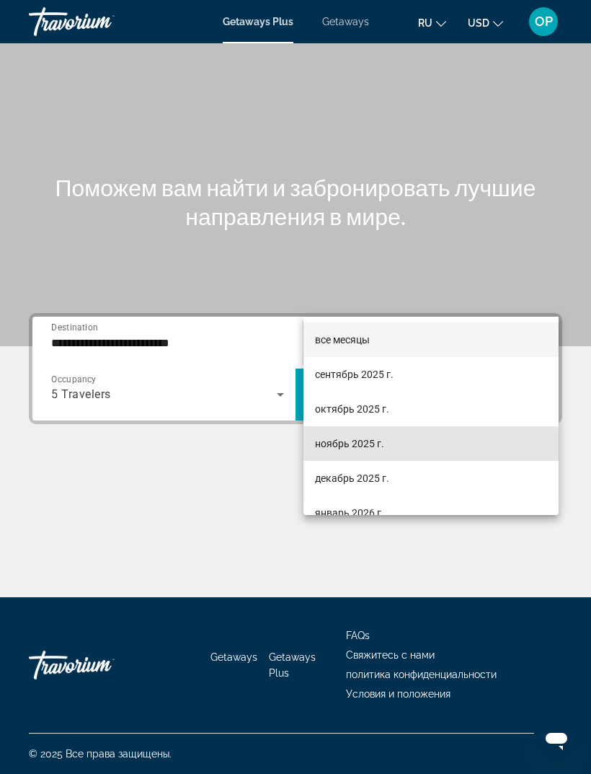
click at [332, 446] on span "ноябрь 2025 г." at bounding box center [349, 443] width 69 height 17
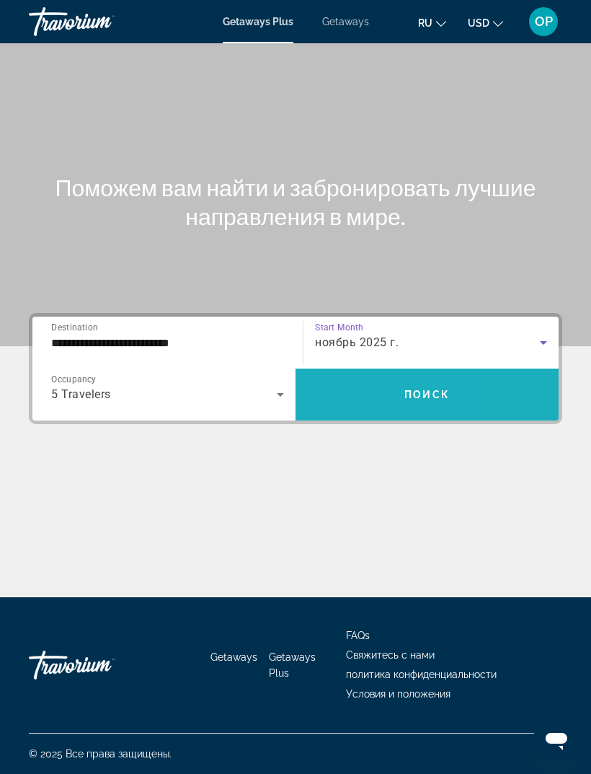
click at [340, 369] on span "Search widget" at bounding box center [427, 395] width 263 height 52
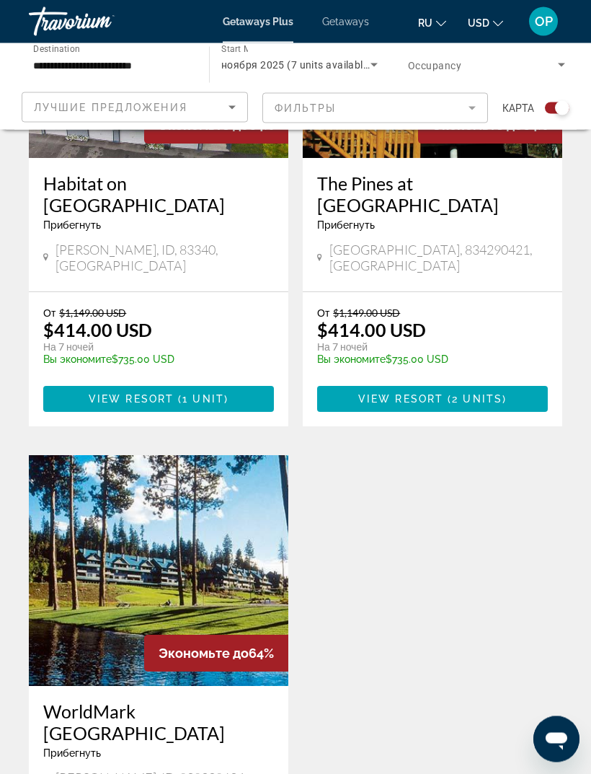
scroll to position [556, 0]
